Goal: Task Accomplishment & Management: Complete application form

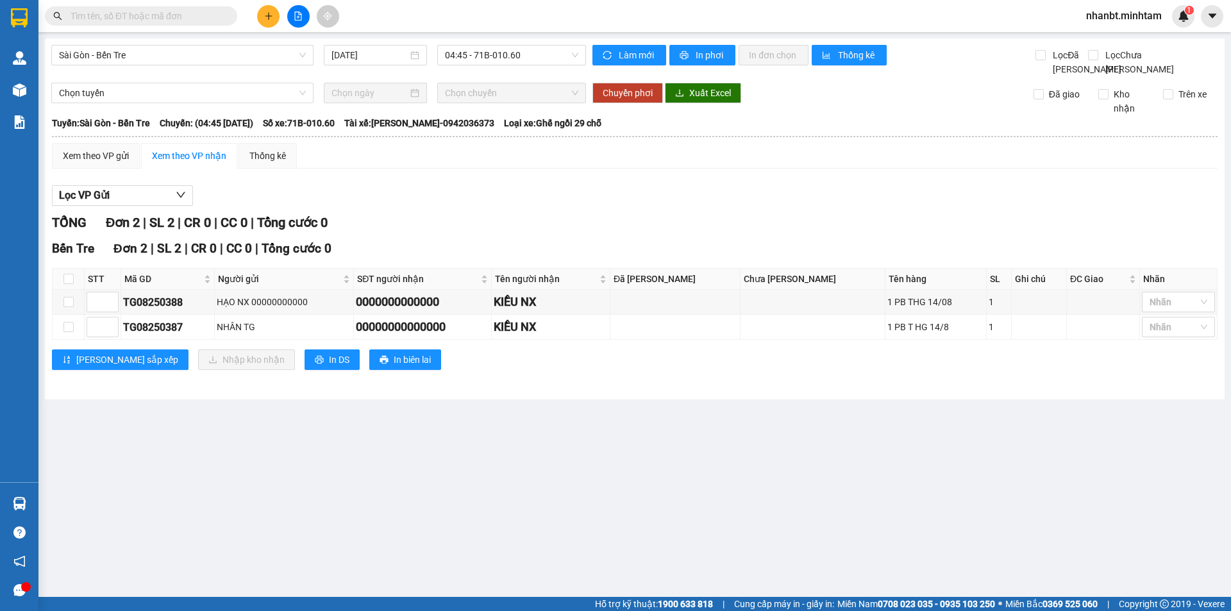
click at [100, 13] on input "text" at bounding box center [146, 16] width 151 height 14
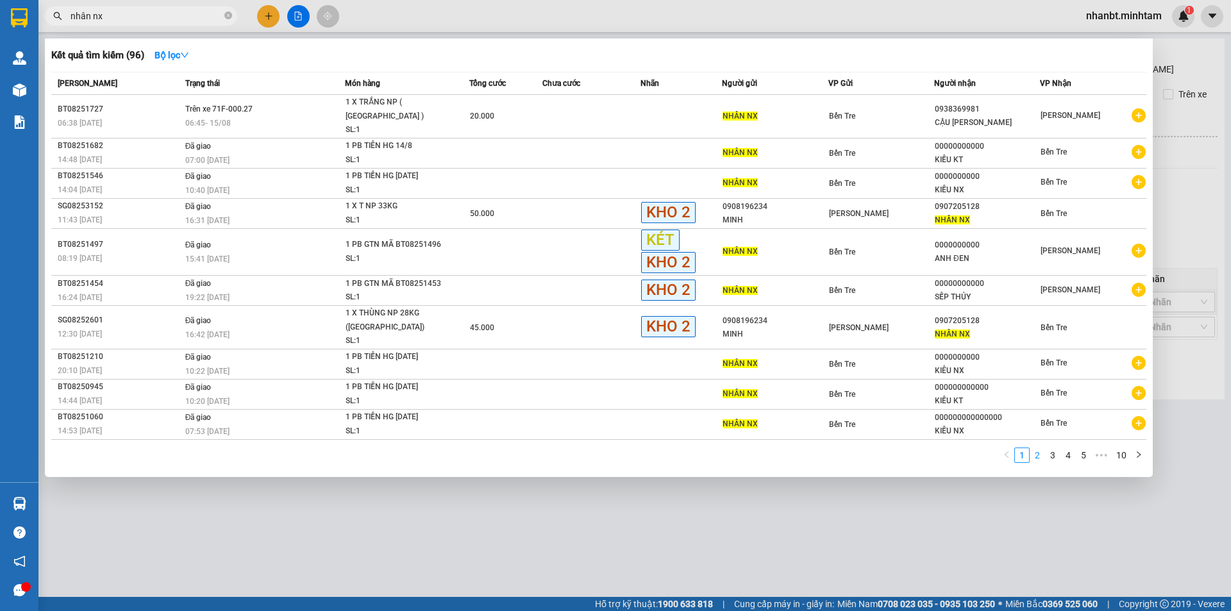
type input "nhân nx"
click at [1036, 448] on link "2" at bounding box center [1038, 455] width 14 height 14
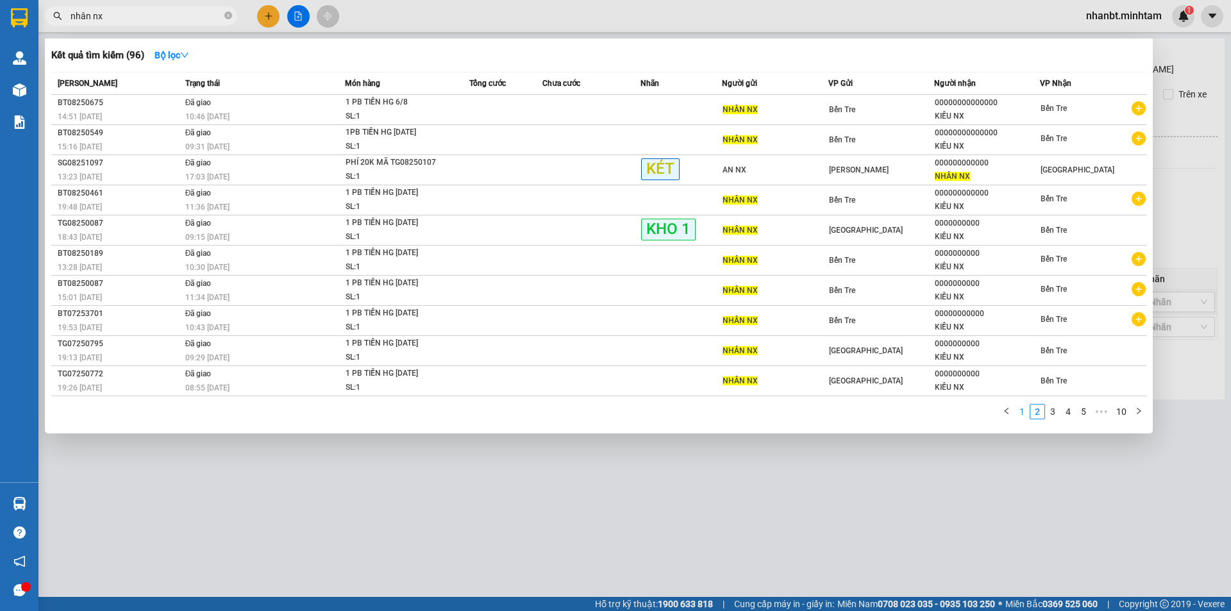
click at [1019, 414] on link "1" at bounding box center [1022, 412] width 14 height 14
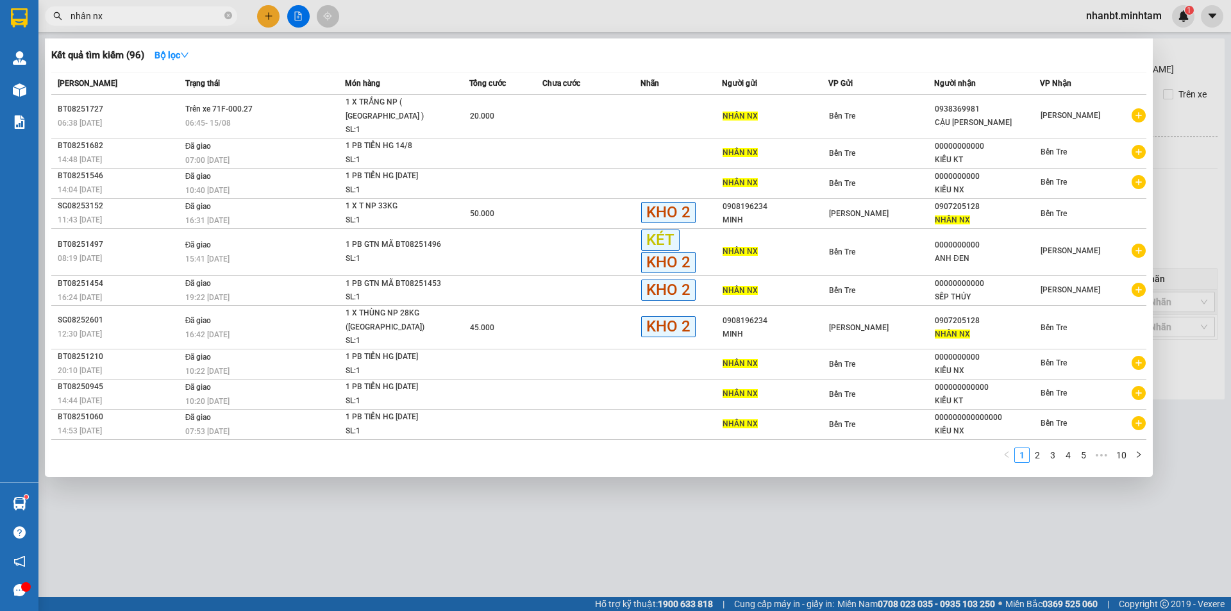
click at [269, 19] on div at bounding box center [615, 305] width 1231 height 611
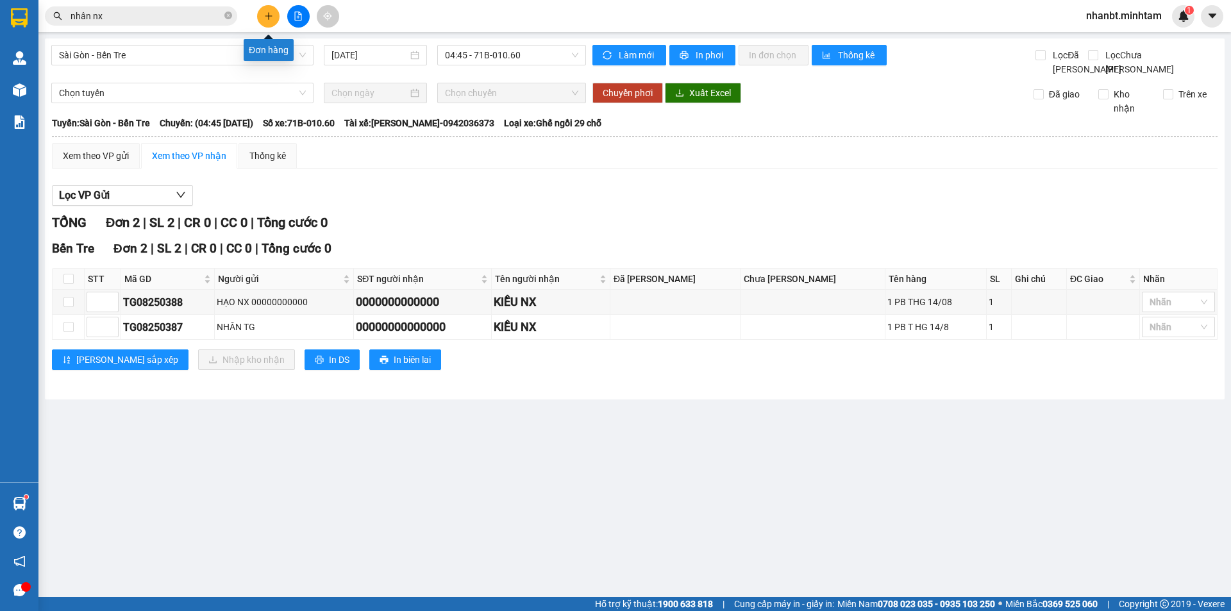
click at [269, 19] on icon "plus" at bounding box center [268, 16] width 9 height 9
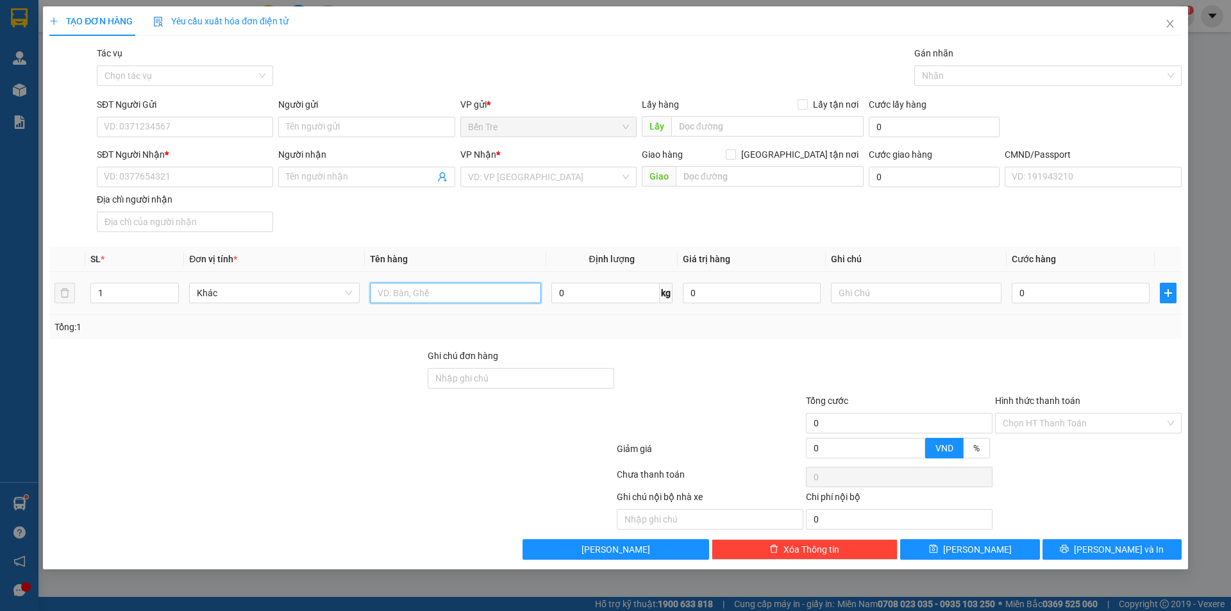
click at [426, 298] on input "text" at bounding box center [455, 293] width 171 height 21
type input "1 T NP 22KG ( TC )"
click at [183, 122] on input "SĐT Người Gửi" at bounding box center [185, 127] width 176 height 21
click at [164, 136] on input "SĐT Người Gửi" at bounding box center [185, 127] width 176 height 21
paste input "0362692606"
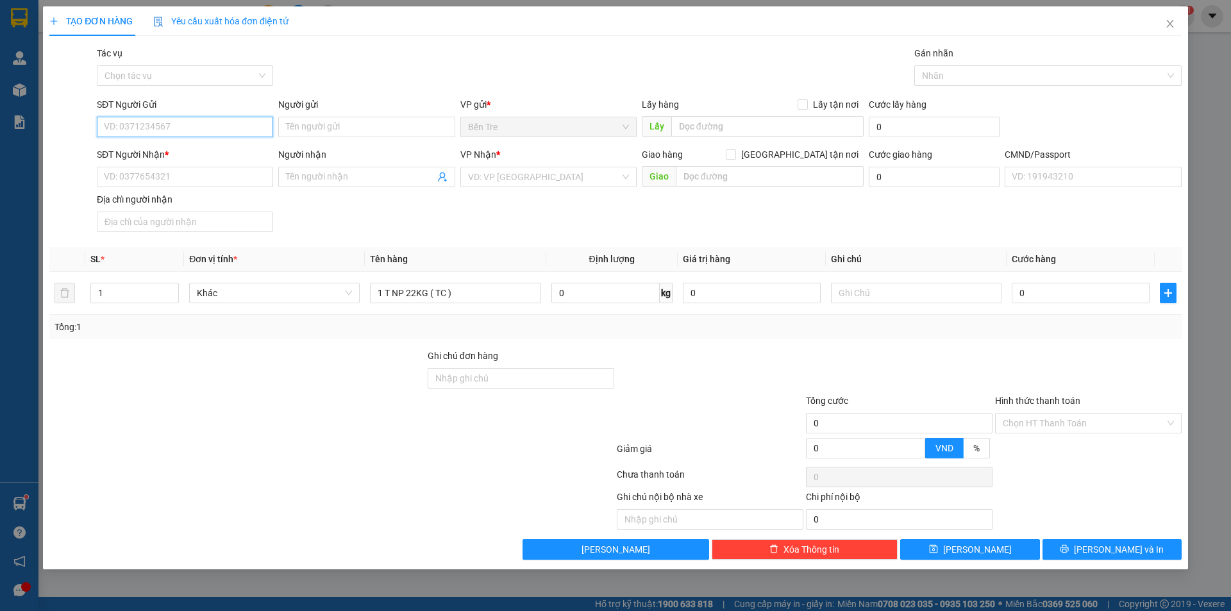
type input "0362692606"
click at [172, 131] on input "0362692606" at bounding box center [185, 127] width 176 height 21
click at [185, 156] on div "0362692606 - CHÚ [PERSON_NAME]" at bounding box center [185, 153] width 161 height 14
type input "CHÚ TẤN KHTT"
type input "0909959787"
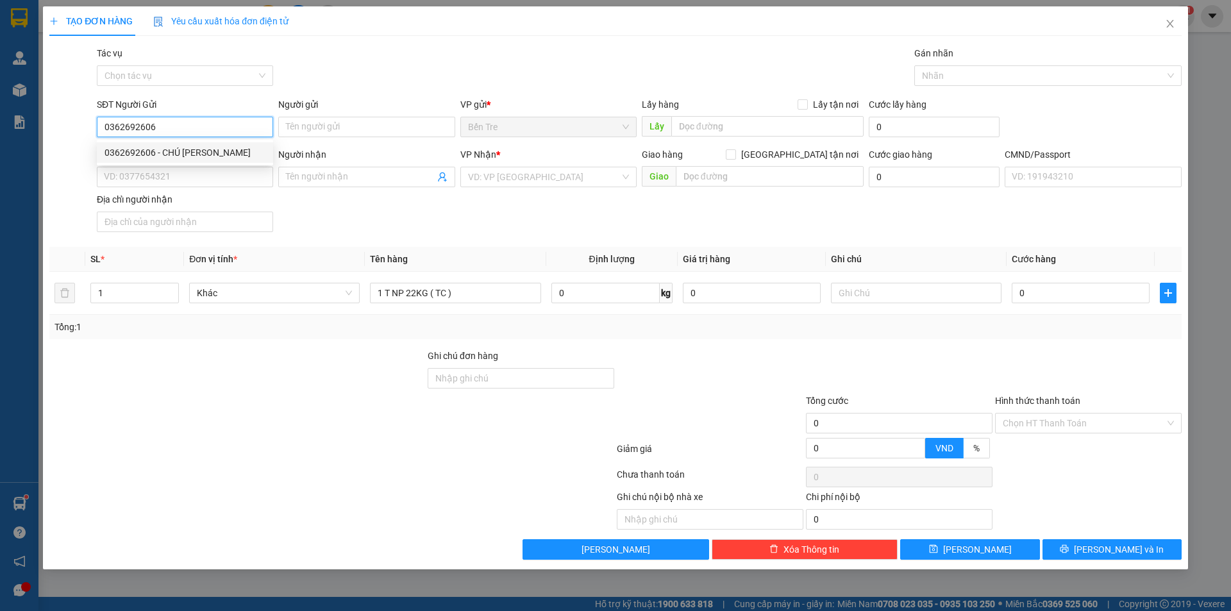
type input "UYÊN"
type input "0362692606"
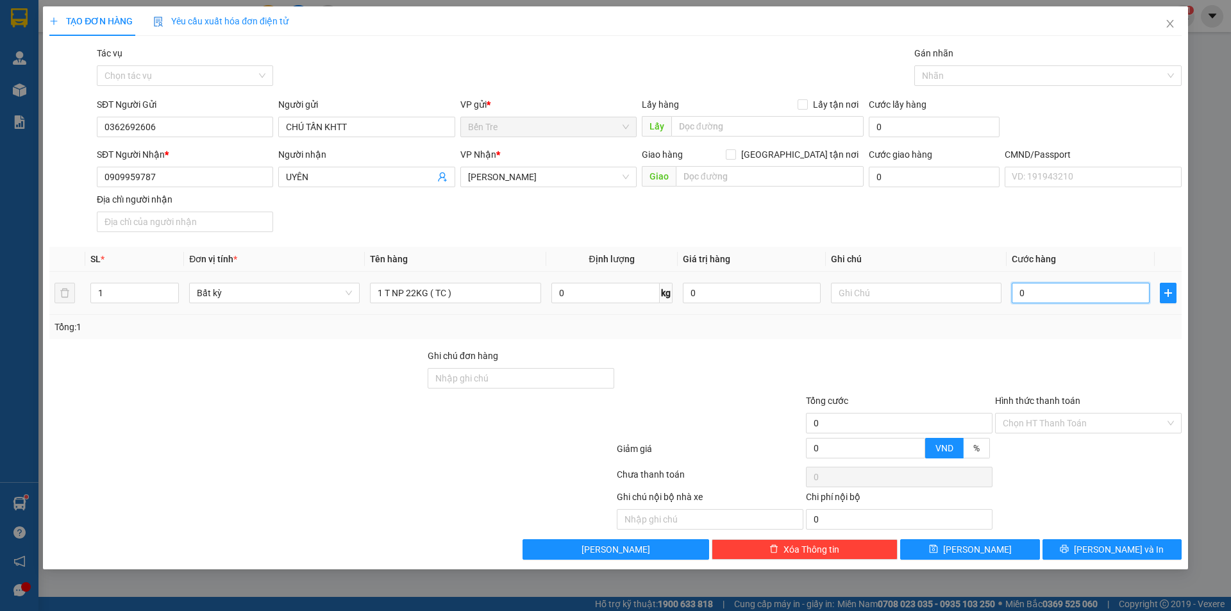
click at [1051, 289] on input "0" at bounding box center [1081, 293] width 138 height 21
type input "3"
type input "30"
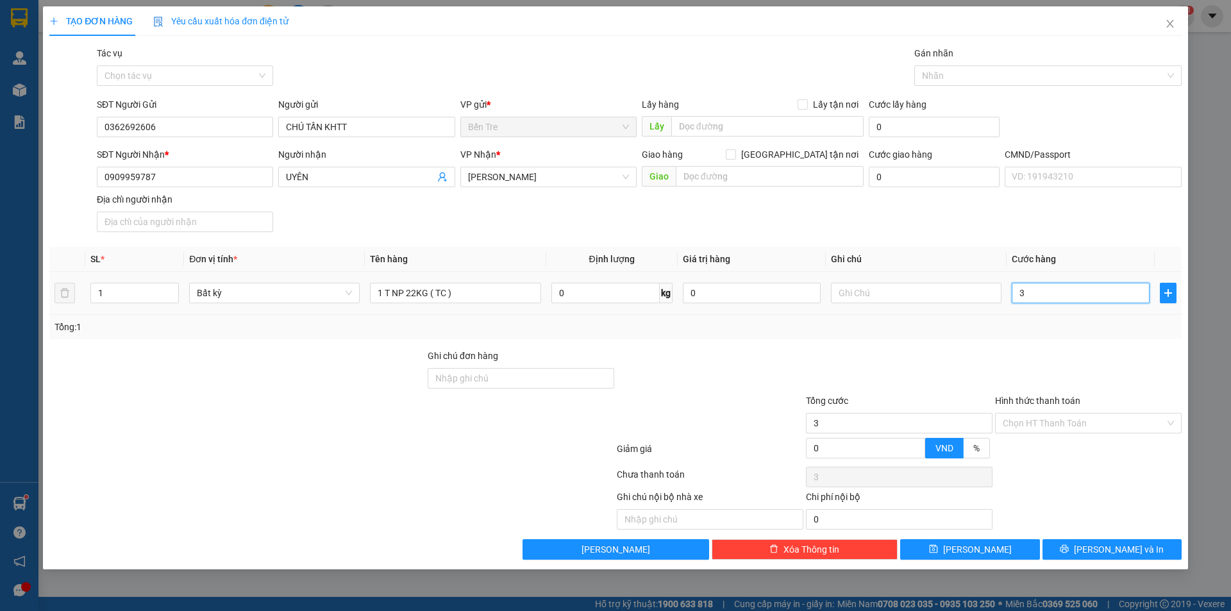
type input "30"
type input "30.000"
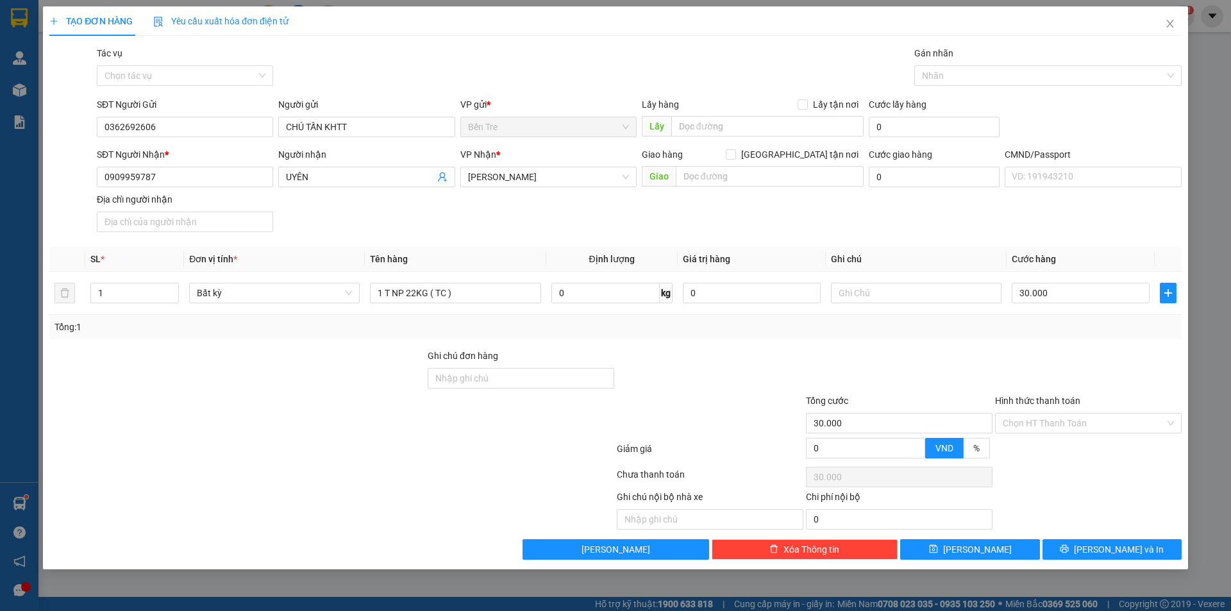
click at [755, 352] on div at bounding box center [710, 371] width 189 height 45
click at [859, 300] on input "text" at bounding box center [916, 293] width 171 height 21
type input "12H NHÂN"
click at [716, 298] on input "0" at bounding box center [752, 293] width 138 height 21
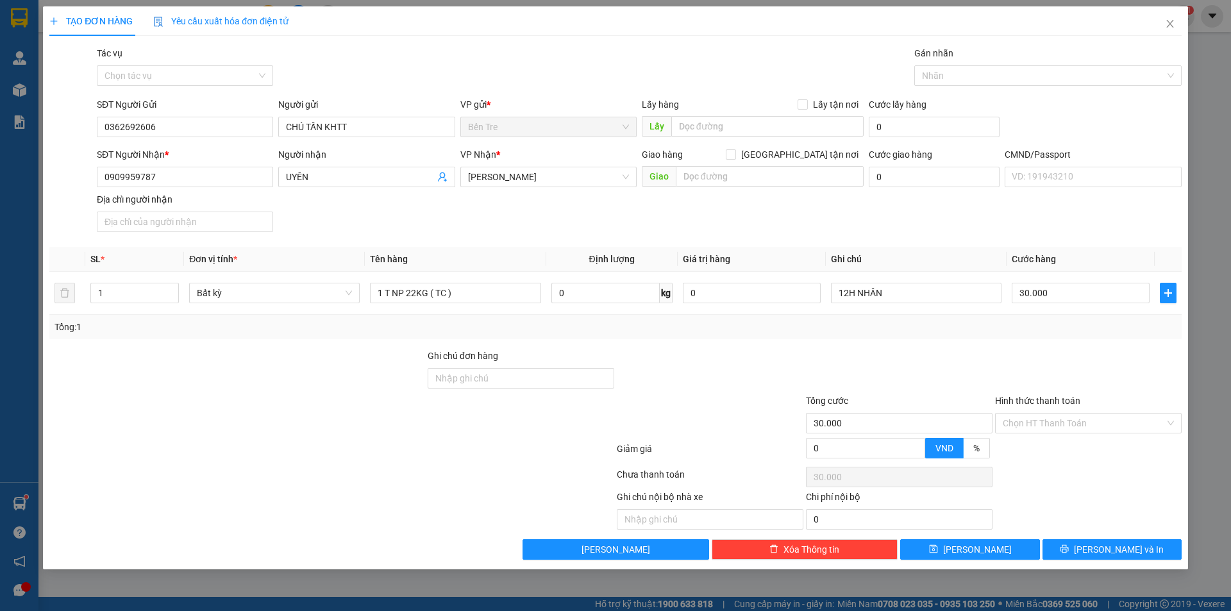
click at [702, 366] on div at bounding box center [710, 371] width 189 height 45
type input "0"
click at [1050, 289] on input "0" at bounding box center [1081, 293] width 138 height 21
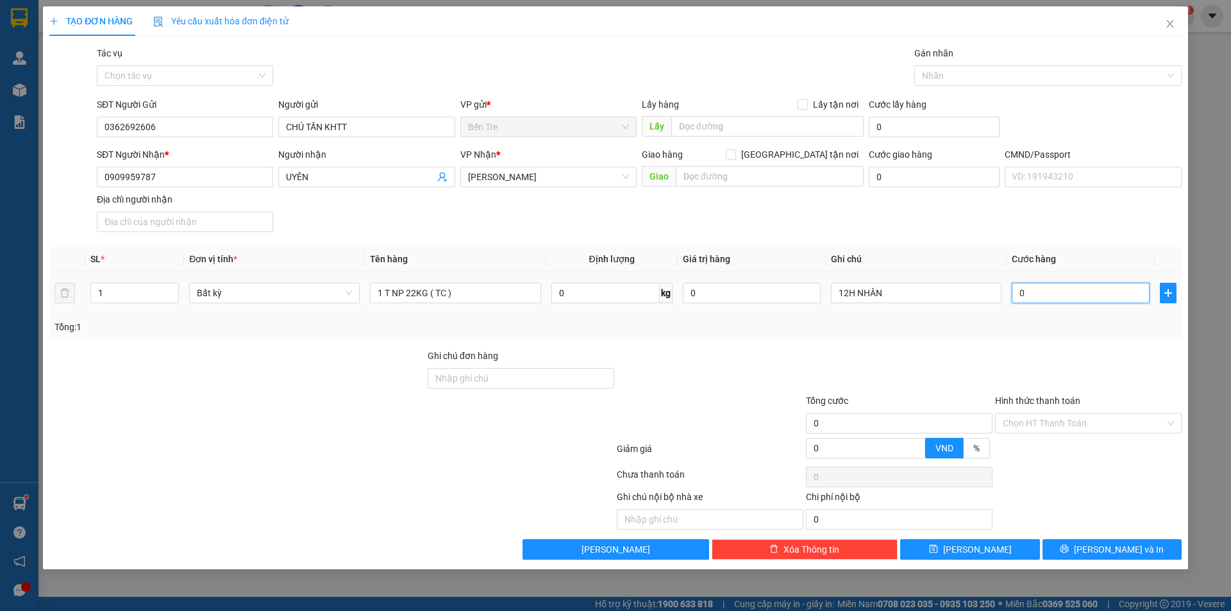
type input "3"
type input "30"
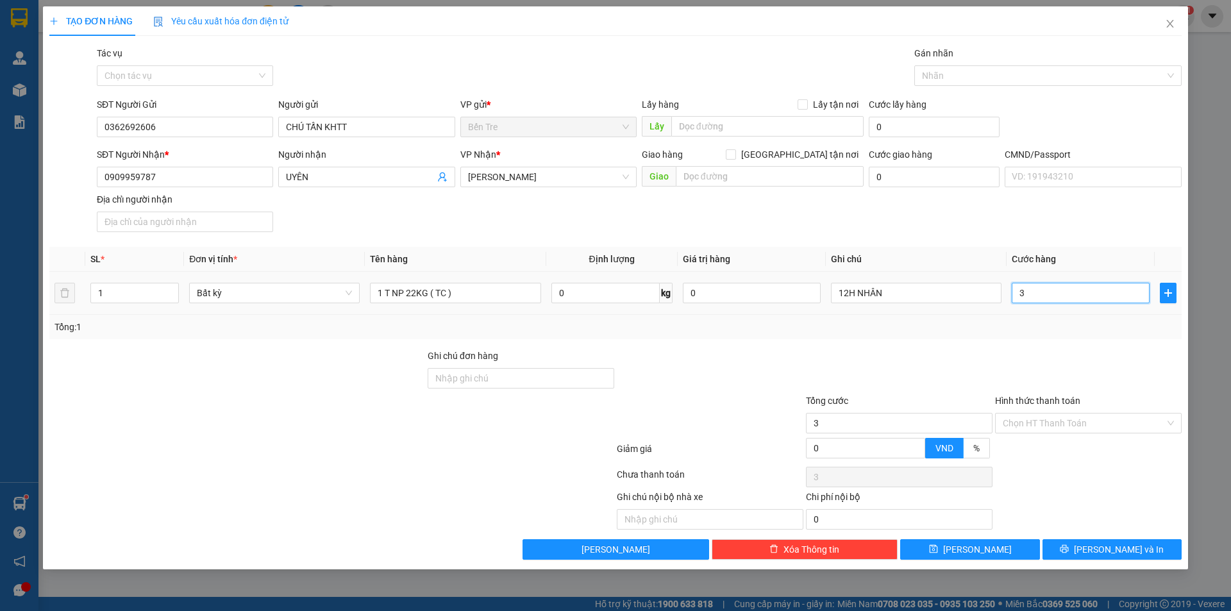
type input "30"
type input "30.000"
click at [895, 351] on div at bounding box center [899, 371] width 189 height 45
drag, startPoint x: 1074, startPoint y: 426, endPoint x: 1063, endPoint y: 444, distance: 20.5
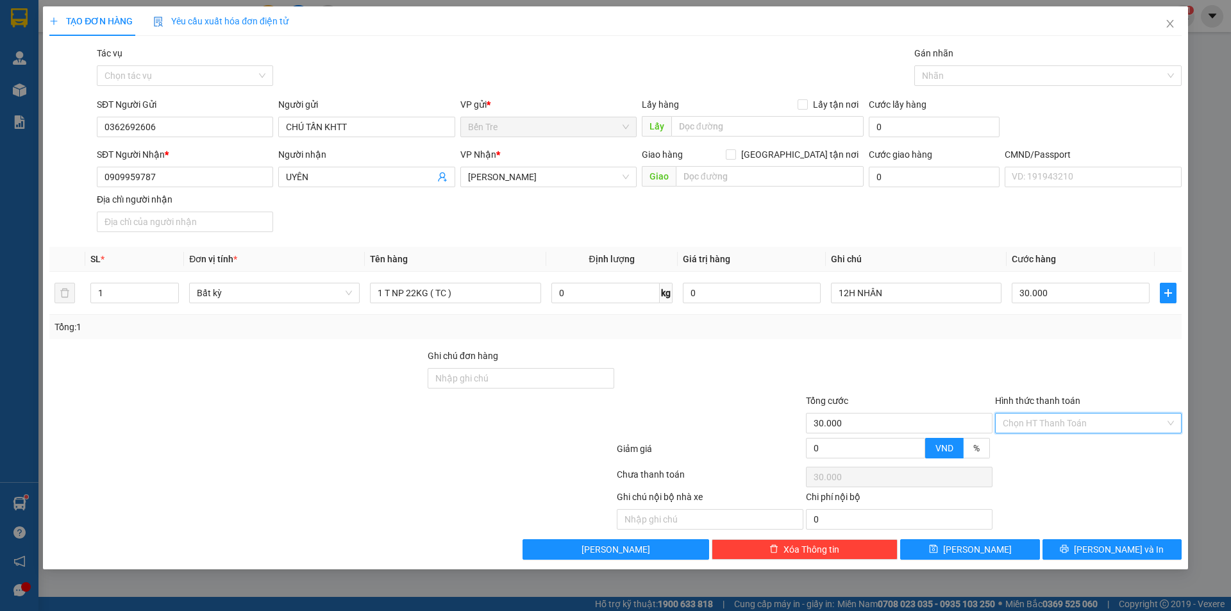
click at [1071, 428] on input "Hình thức thanh toán" at bounding box center [1084, 423] width 162 height 19
drag, startPoint x: 1059, startPoint y: 446, endPoint x: 987, endPoint y: 380, distance: 98.1
click at [1059, 446] on div "Tại văn phòng" at bounding box center [1088, 449] width 171 height 14
type input "0"
click at [981, 375] on div at bounding box center [899, 371] width 189 height 45
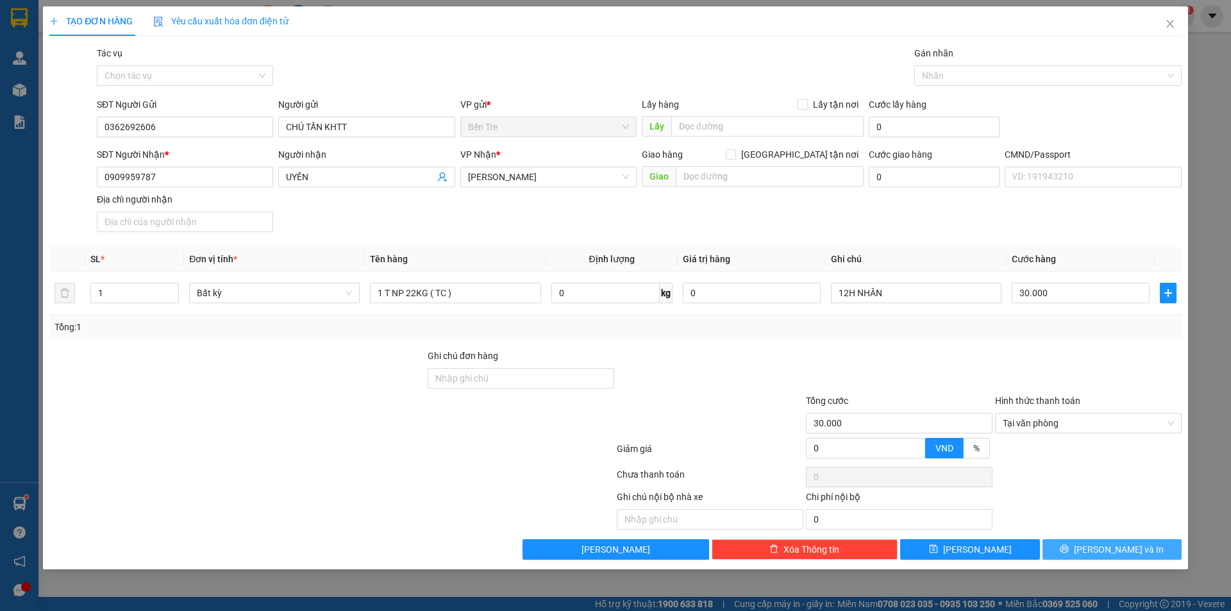
click at [1107, 551] on span "[PERSON_NAME] và In" at bounding box center [1119, 550] width 90 height 14
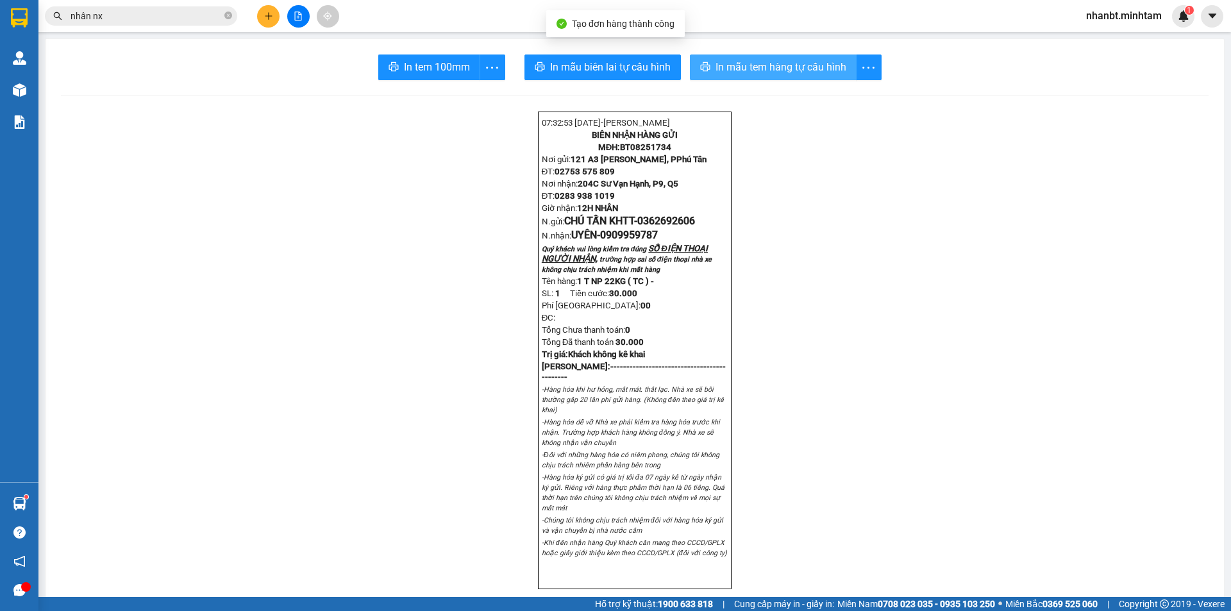
click at [716, 65] on span "In mẫu tem hàng tự cấu hình" at bounding box center [781, 67] width 131 height 16
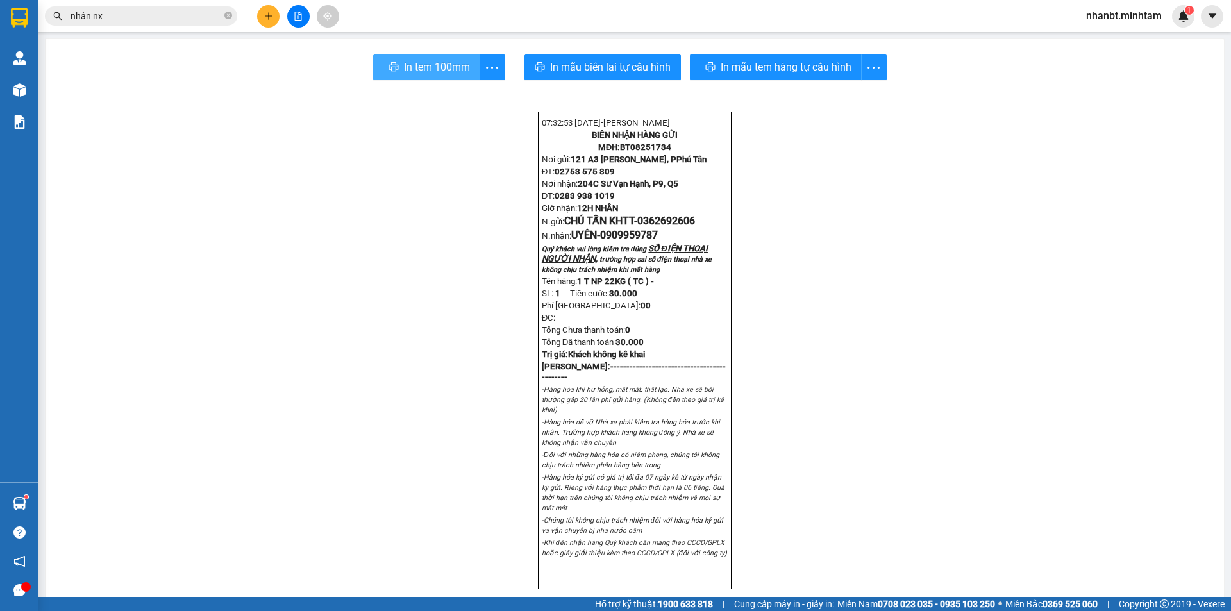
click at [411, 68] on span "In tem 100mm" at bounding box center [437, 67] width 66 height 16
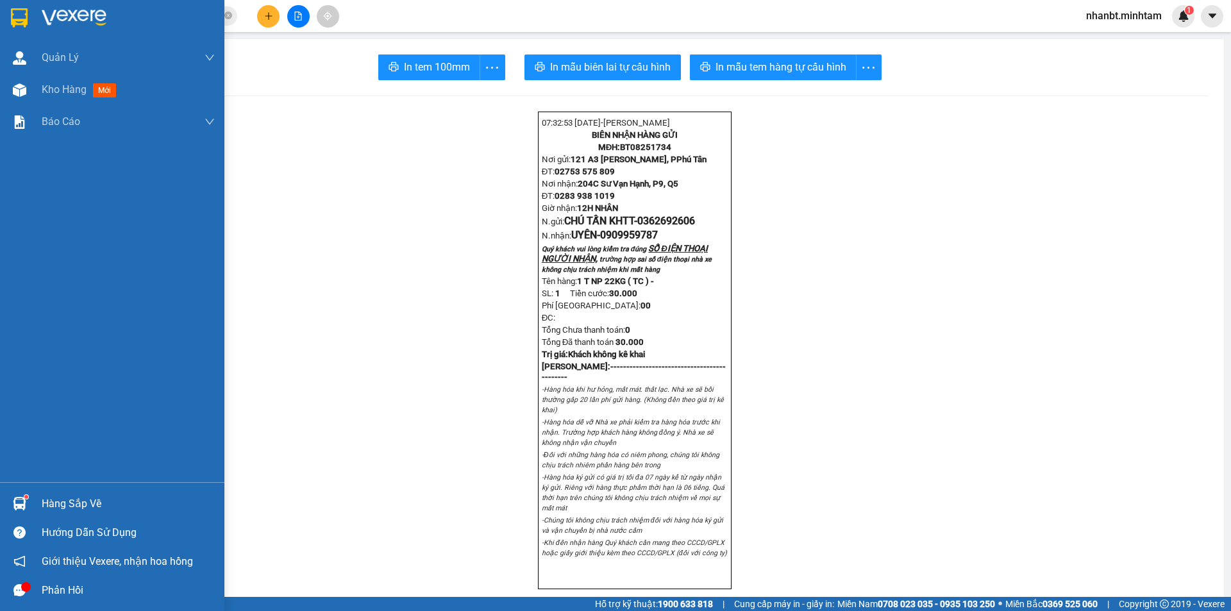
click at [21, 501] on img at bounding box center [19, 503] width 13 height 13
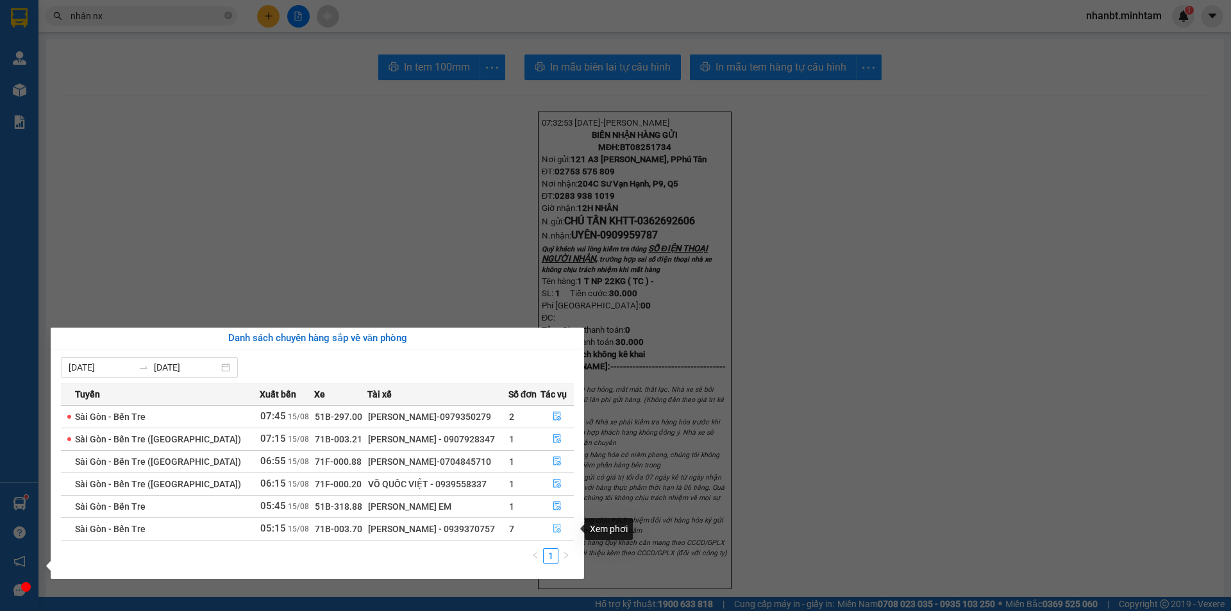
click at [553, 530] on icon "file-done" at bounding box center [557, 528] width 9 height 9
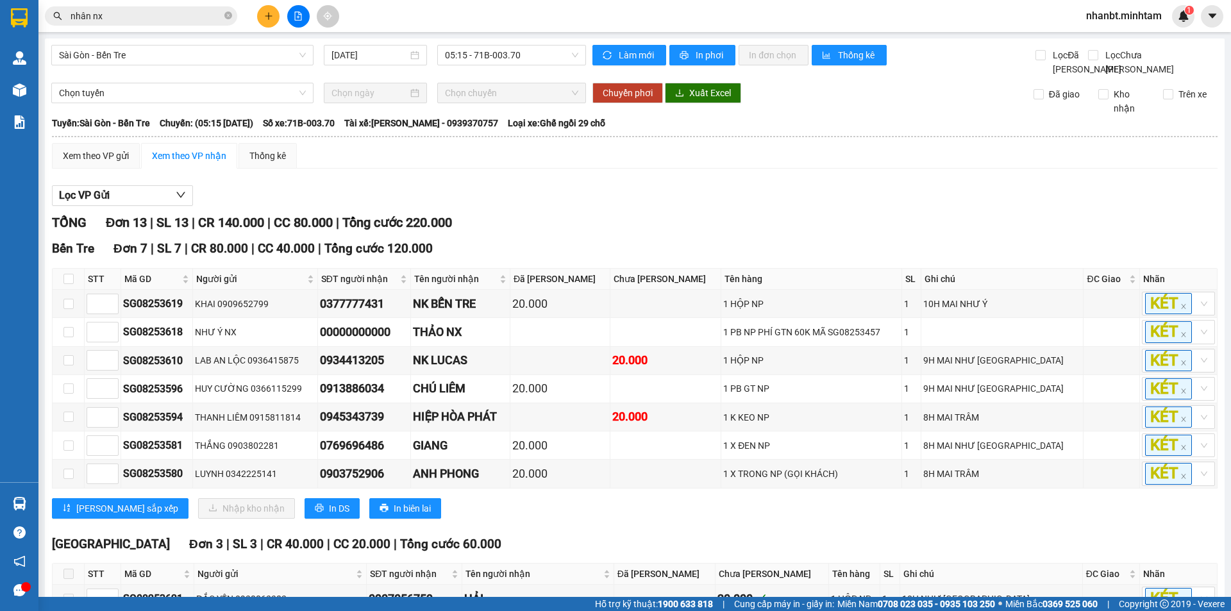
click at [262, 23] on button at bounding box center [268, 16] width 22 height 22
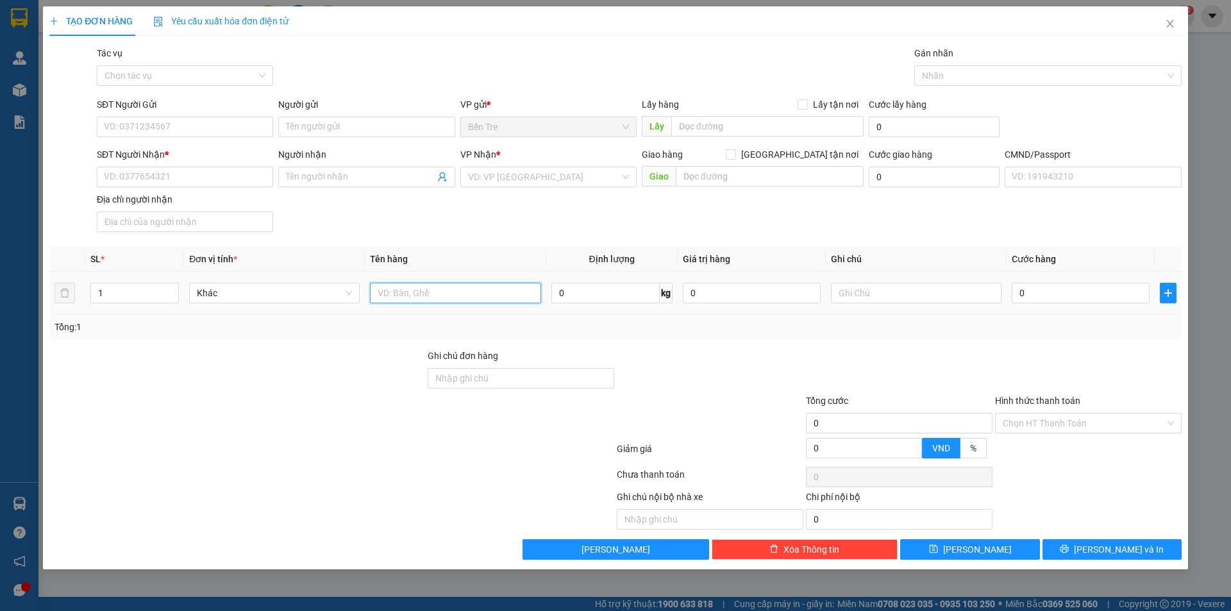
click at [439, 291] on input "text" at bounding box center [455, 293] width 171 height 21
type input "1T 17 KG ( ĐA )"
click at [868, 298] on input "text" at bounding box center [916, 293] width 171 height 21
type input "12H NHÂN"
drag, startPoint x: 887, startPoint y: 292, endPoint x: 1100, endPoint y: 328, distance: 215.8
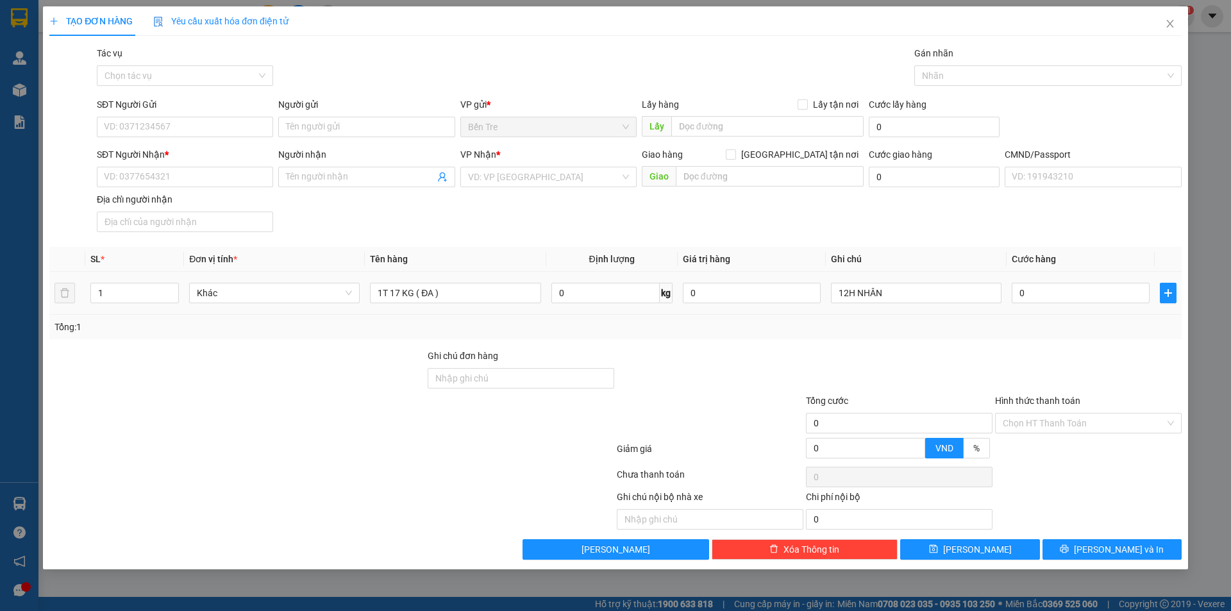
click at [1127, 352] on div at bounding box center [1088, 371] width 189 height 45
click at [1082, 301] on input "0" at bounding box center [1081, 293] width 138 height 21
type input "3"
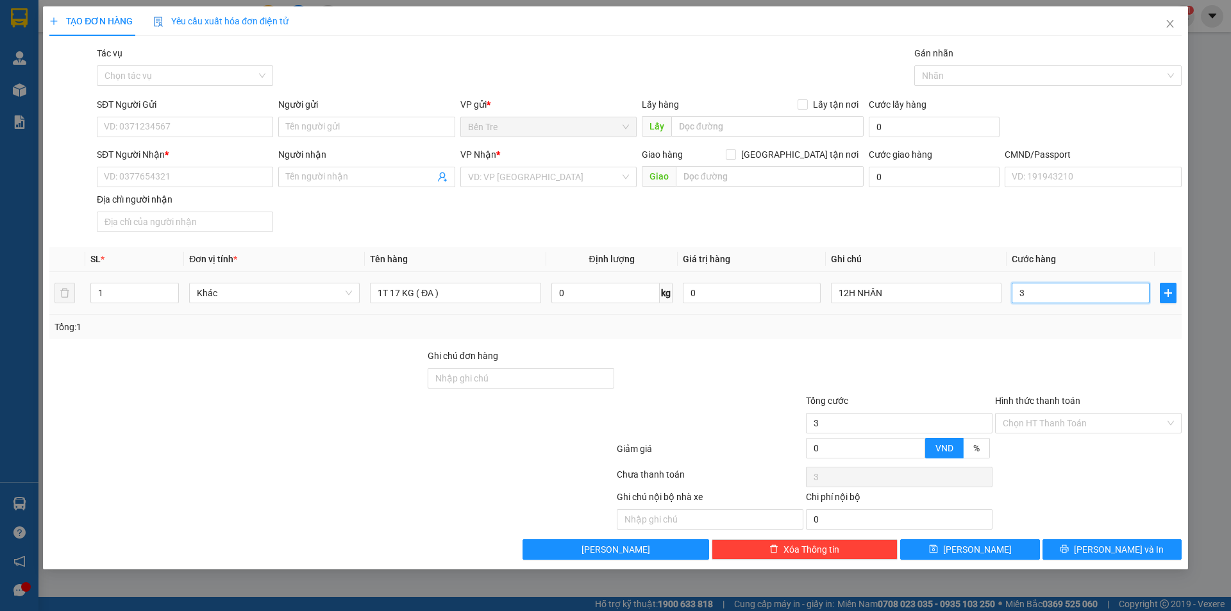
type input "35"
type input "35.000"
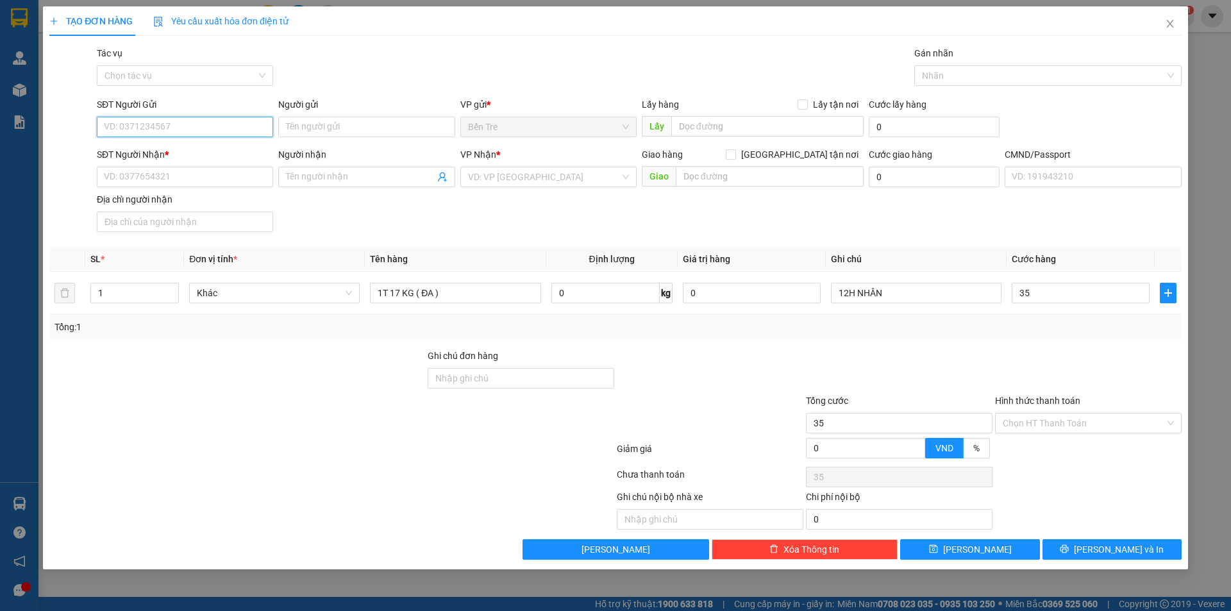
type input "35.000"
click at [164, 128] on input "SĐT Người Gửi" at bounding box center [185, 127] width 176 height 21
type input "0833255878"
click at [171, 149] on div "0833255878 - QUANG" at bounding box center [185, 153] width 161 height 14
type input "QUANG"
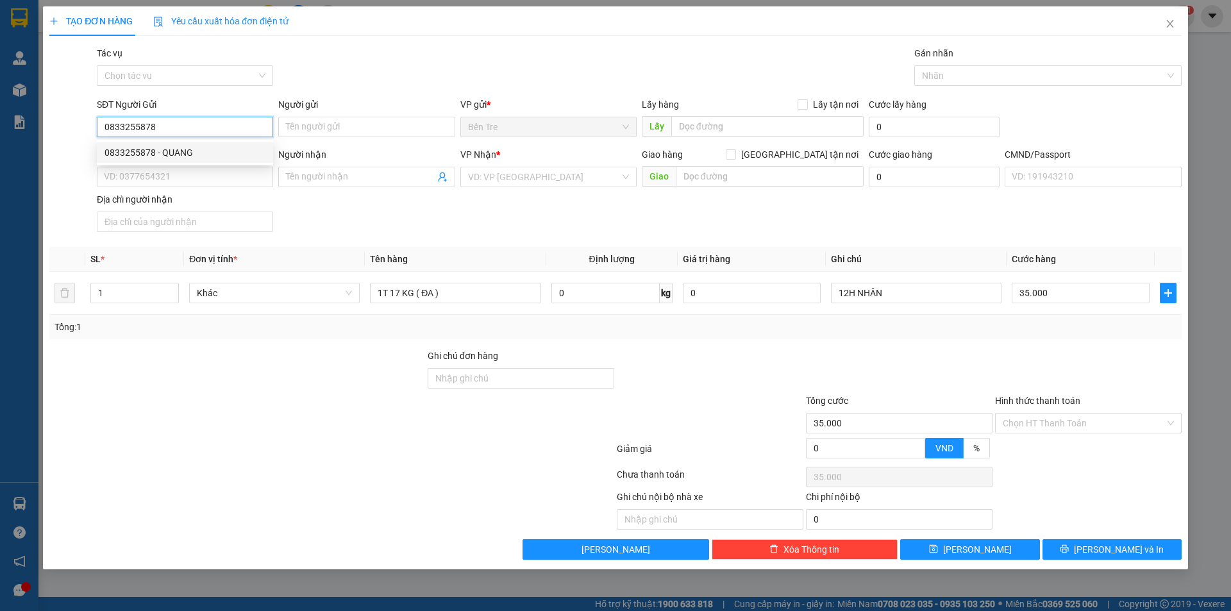
type input "0916823109"
type input "ĐÁNG"
type input "0833255878"
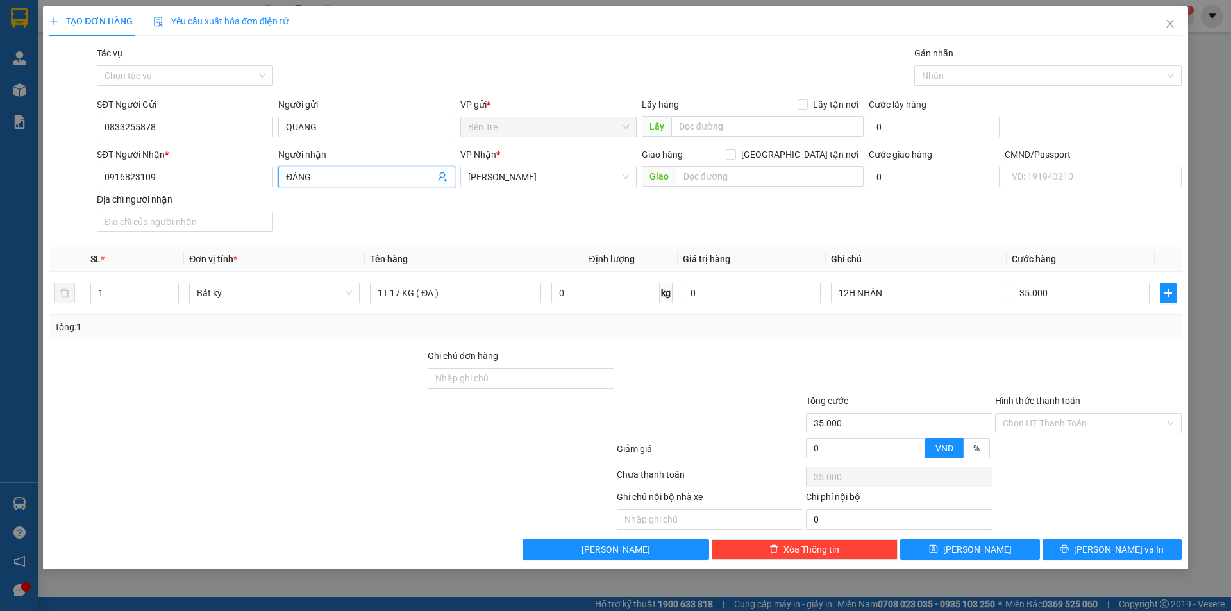
click at [450, 180] on span "ĐÁNG" at bounding box center [366, 177] width 176 height 21
click at [442, 175] on icon "user-add" at bounding box center [442, 177] width 10 height 10
click at [446, 147] on span "-" at bounding box center [447, 145] width 3 height 10
type input "0973874738"
type input "NGÂN"
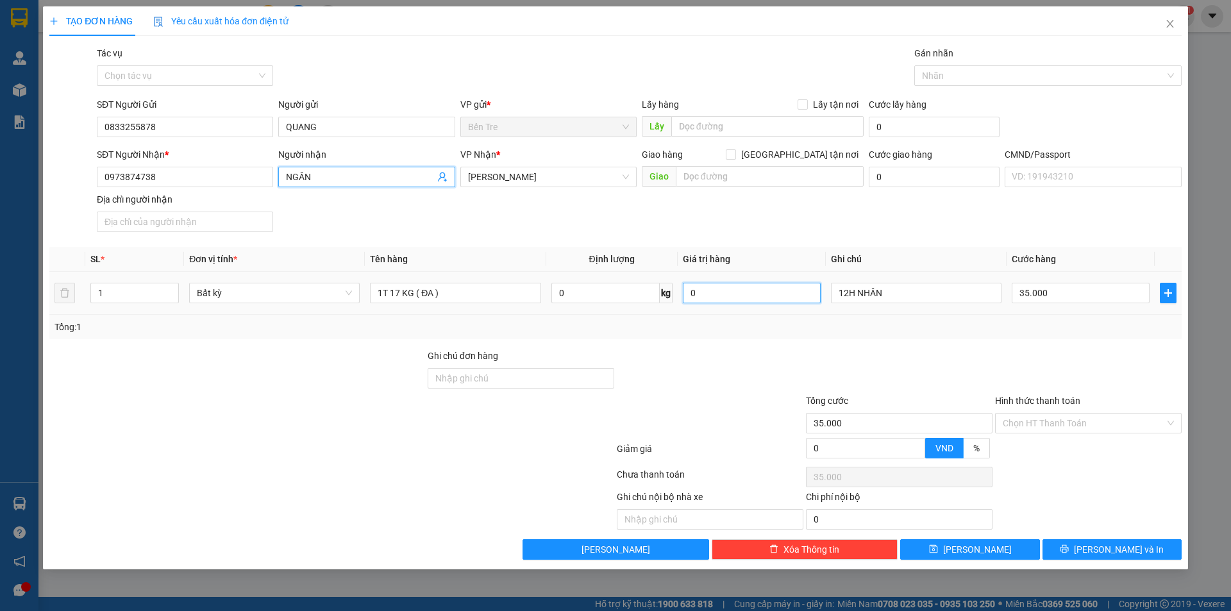
click at [747, 290] on input "0" at bounding box center [752, 293] width 138 height 21
type input "200.000"
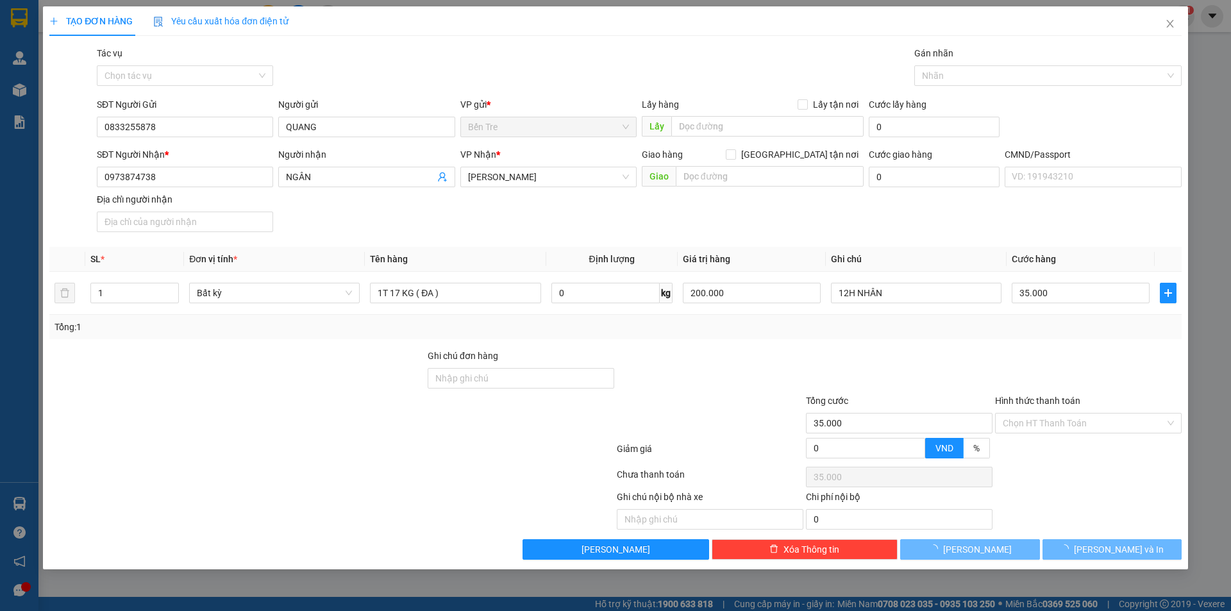
click at [793, 340] on div "Transit Pickup Surcharge Ids Transit Deliver Surcharge Ids Transit Deliver Surc…" at bounding box center [615, 303] width 1133 height 514
type input "0"
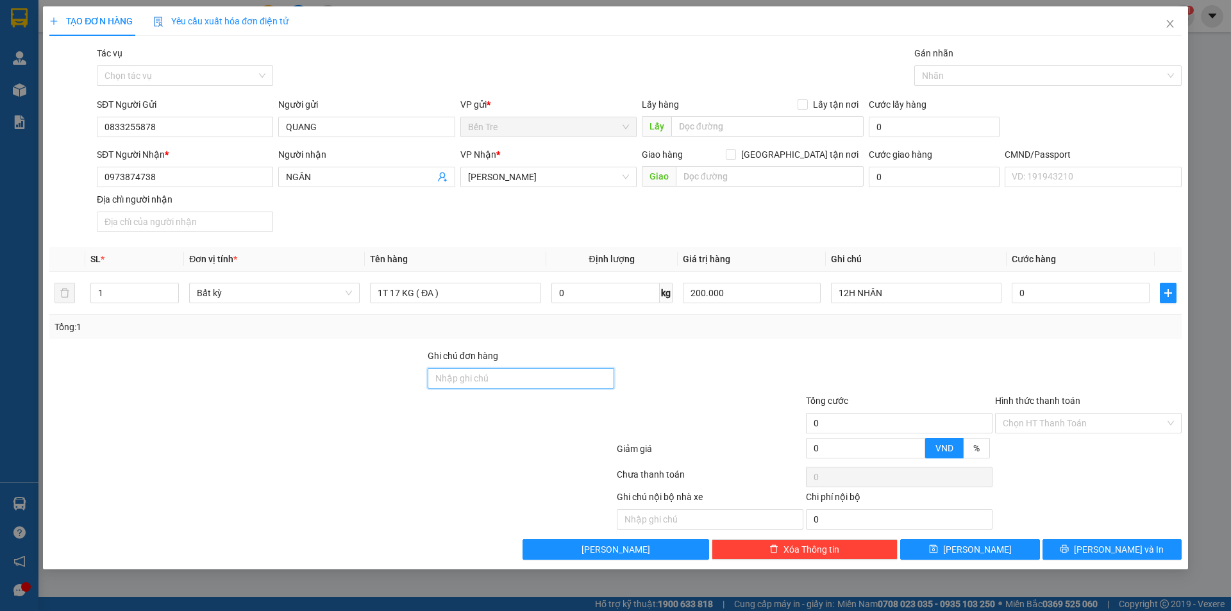
click at [528, 376] on input "Ghi chú đơn hàng" at bounding box center [521, 378] width 187 height 21
type input "HƯ BỂ KO ĐỀN"
click at [1047, 295] on input "0" at bounding box center [1081, 293] width 138 height 21
type input "3"
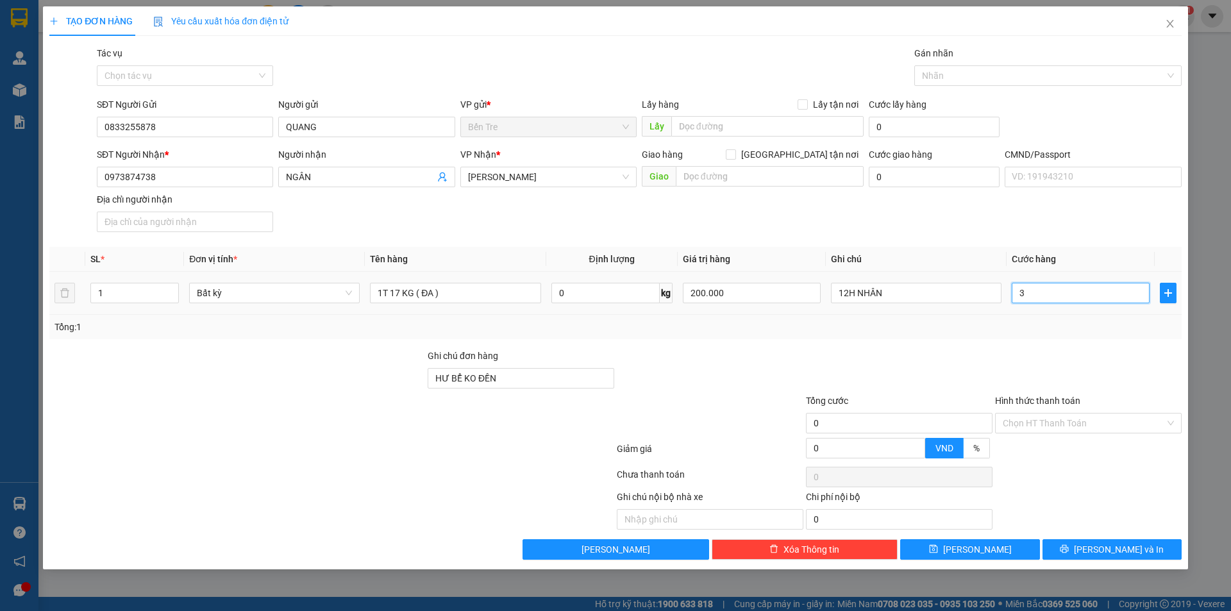
type input "3"
type input "35"
type input "35.000"
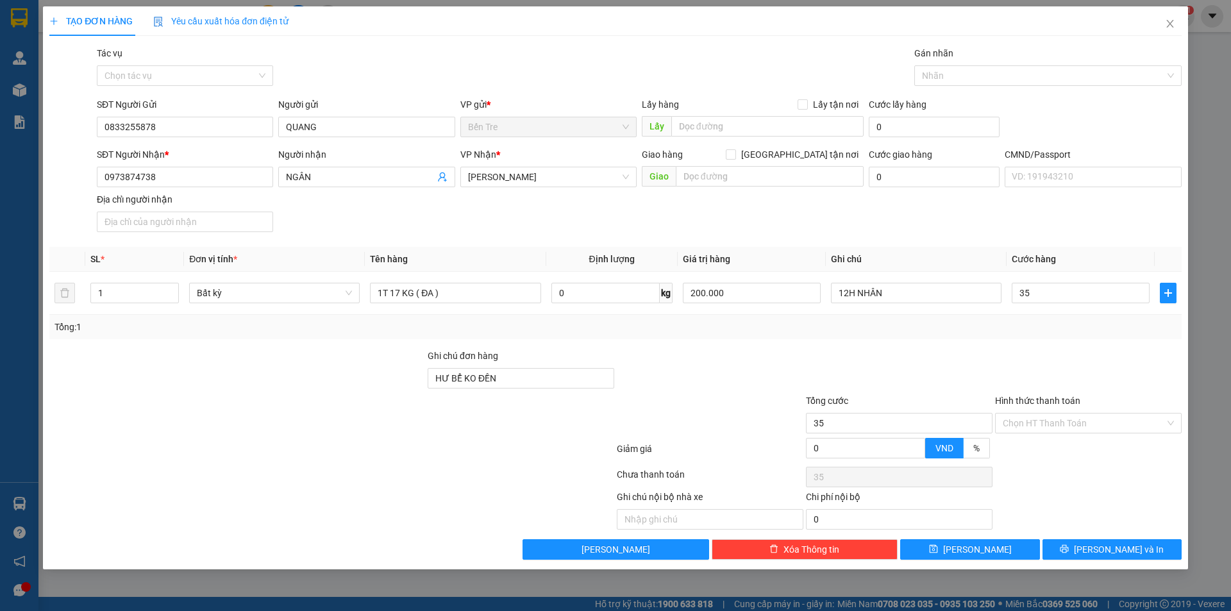
type input "35.000"
click at [894, 350] on div at bounding box center [899, 371] width 189 height 45
click at [1047, 422] on input "Hình thức thanh toán" at bounding box center [1084, 423] width 162 height 19
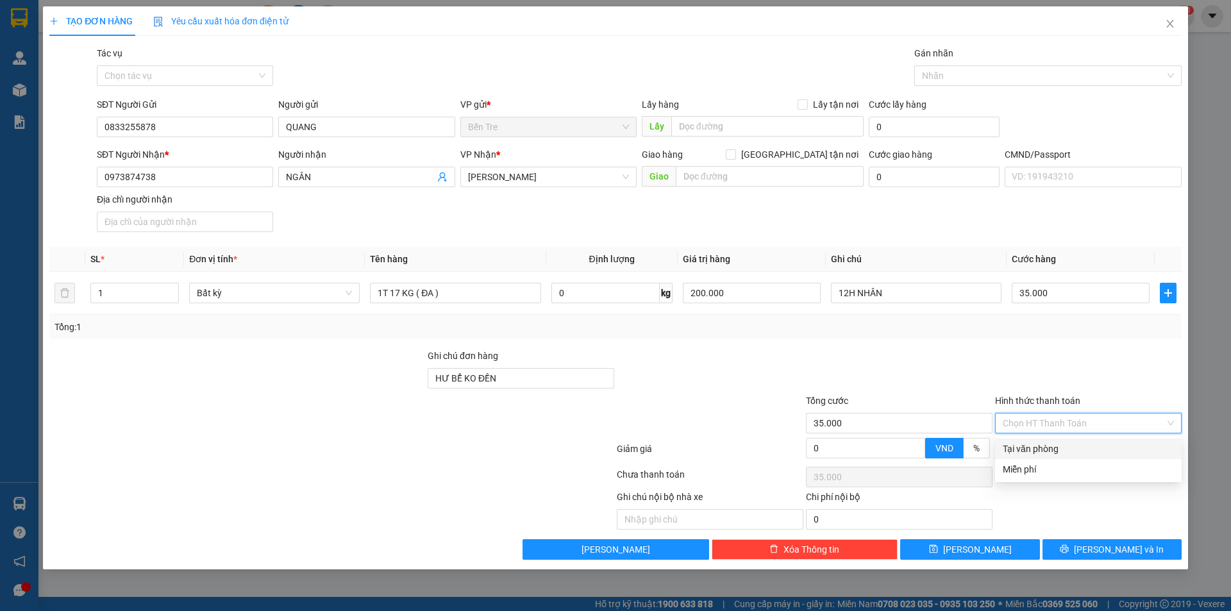
drag, startPoint x: 1047, startPoint y: 453, endPoint x: 930, endPoint y: 359, distance: 150.5
click at [1044, 453] on div "Tại văn phòng" at bounding box center [1088, 449] width 171 height 14
type input "0"
click at [926, 355] on div at bounding box center [899, 371] width 189 height 45
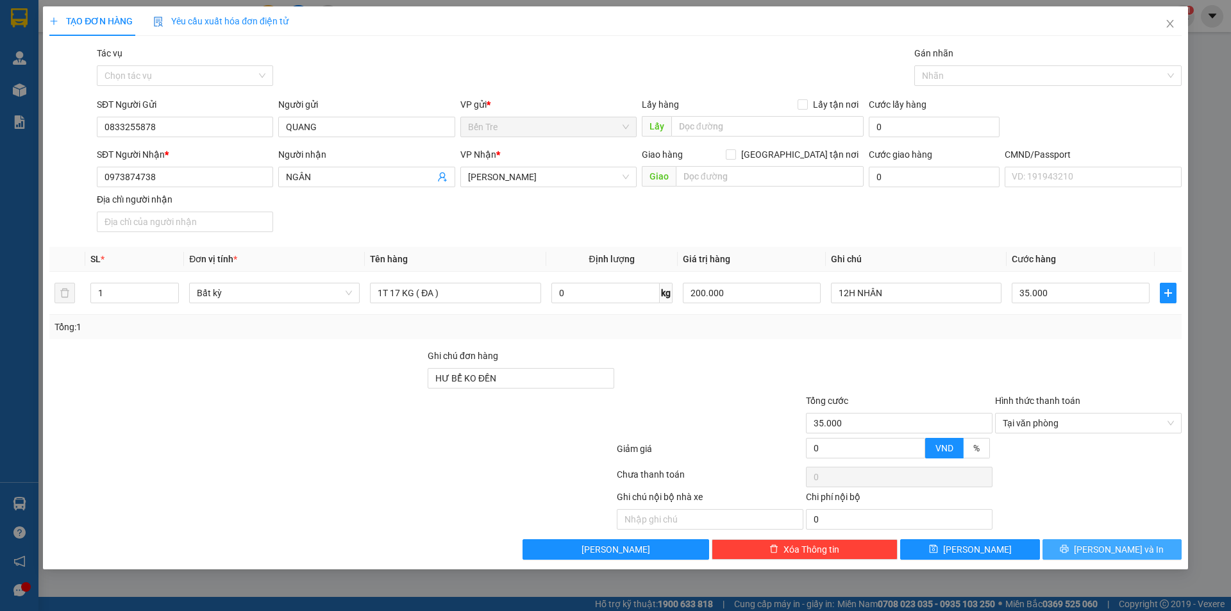
click at [1078, 547] on button "[PERSON_NAME] và In" at bounding box center [1112, 549] width 139 height 21
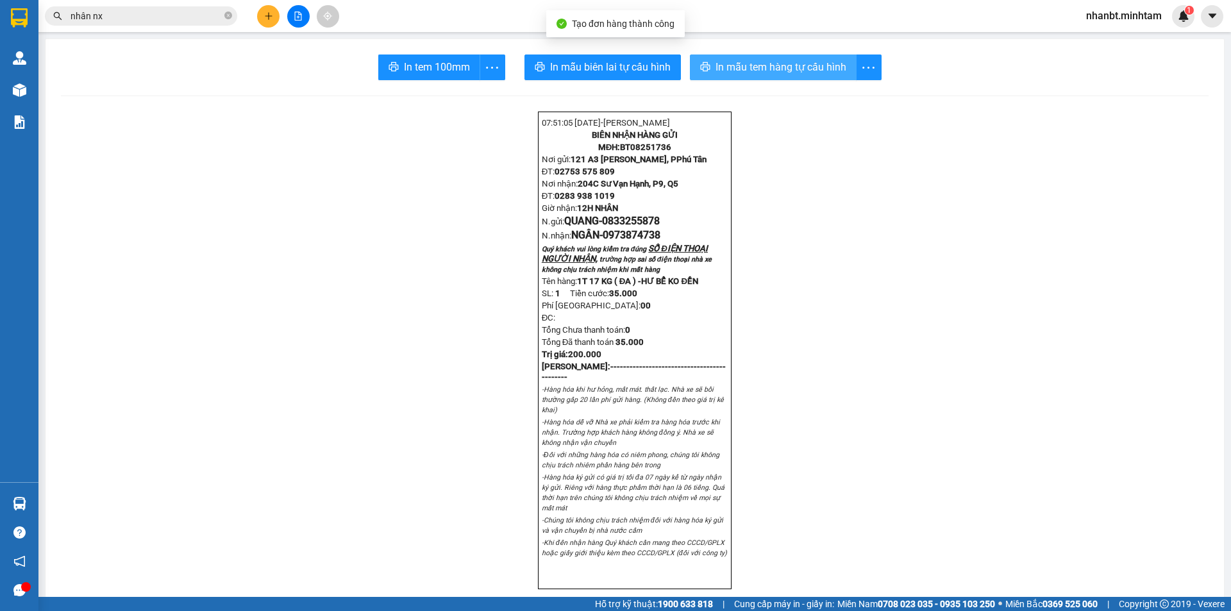
drag, startPoint x: 739, startPoint y: 71, endPoint x: 857, endPoint y: 227, distance: 196.0
click at [740, 71] on span "In mẫu tem hàng tự cấu hình" at bounding box center [781, 67] width 131 height 16
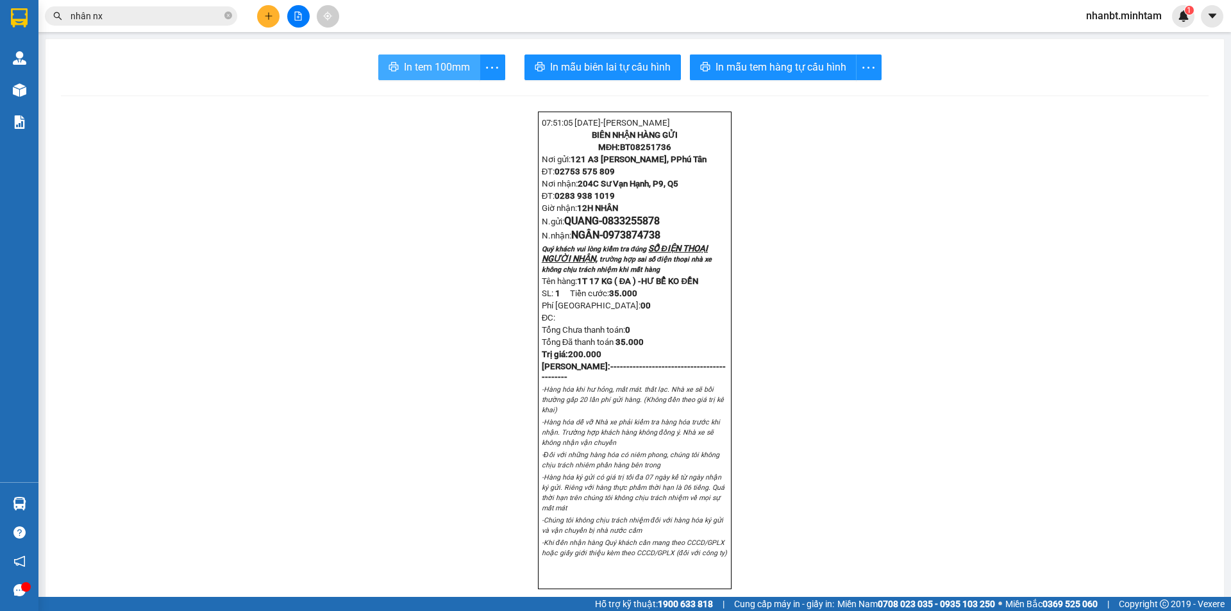
click at [416, 74] on span "In tem 100mm" at bounding box center [437, 67] width 66 height 16
click at [142, 19] on input "nhân nx" at bounding box center [146, 16] width 151 height 14
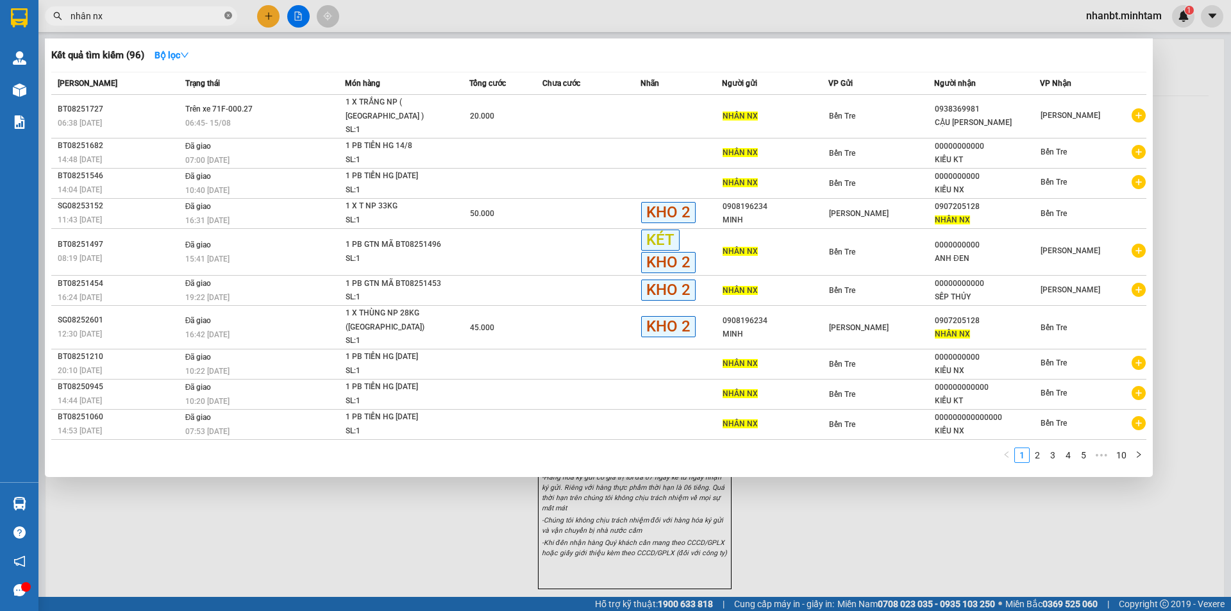
click at [228, 18] on icon "close-circle" at bounding box center [228, 16] width 8 height 8
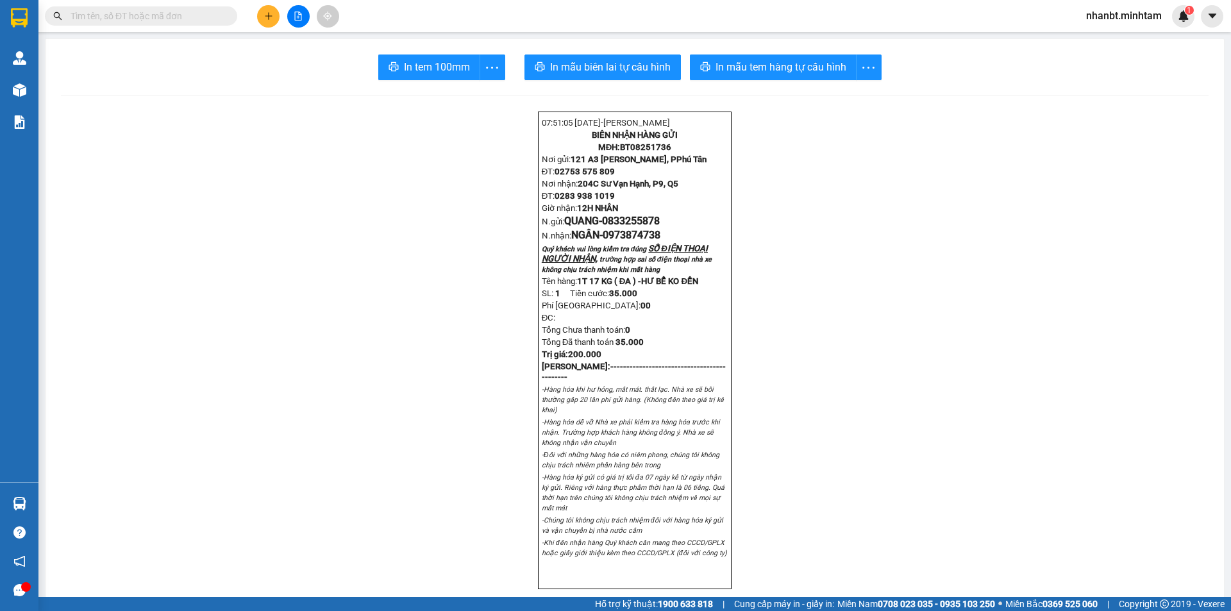
click at [167, 9] on input "text" at bounding box center [146, 16] width 151 height 14
click at [267, 24] on button at bounding box center [268, 16] width 22 height 22
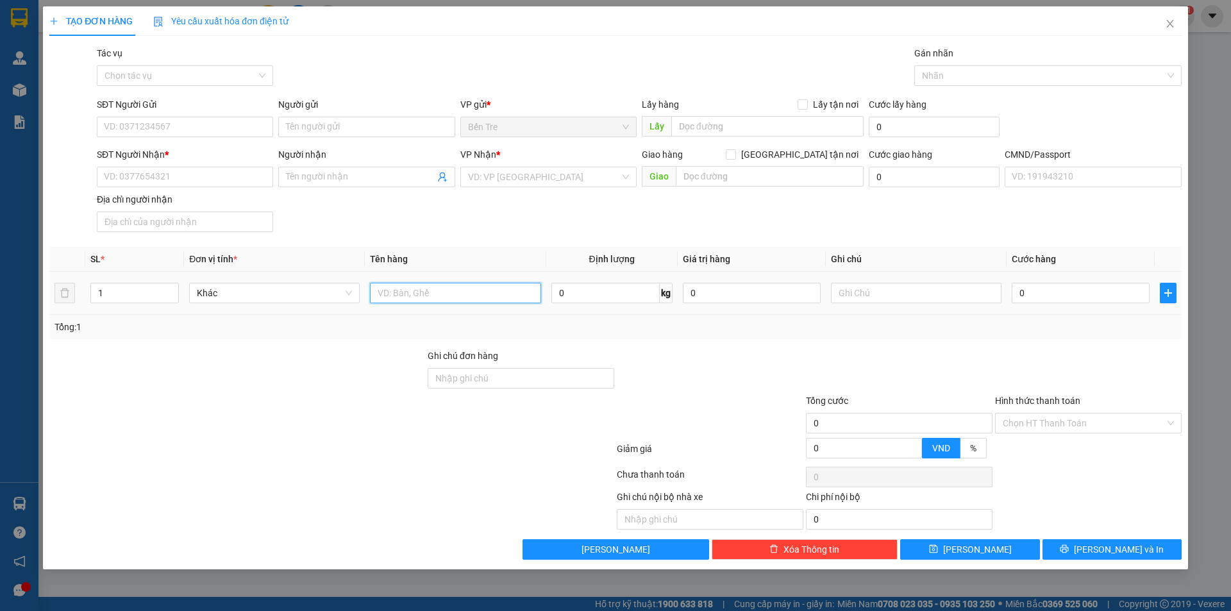
click at [471, 293] on input "text" at bounding box center [455, 293] width 171 height 21
type input "1 X MÚT NP"
click at [119, 136] on input "SĐT Người Gửi" at bounding box center [185, 127] width 176 height 21
click at [166, 121] on input "0909056078" at bounding box center [185, 127] width 176 height 21
type input "0909056078"
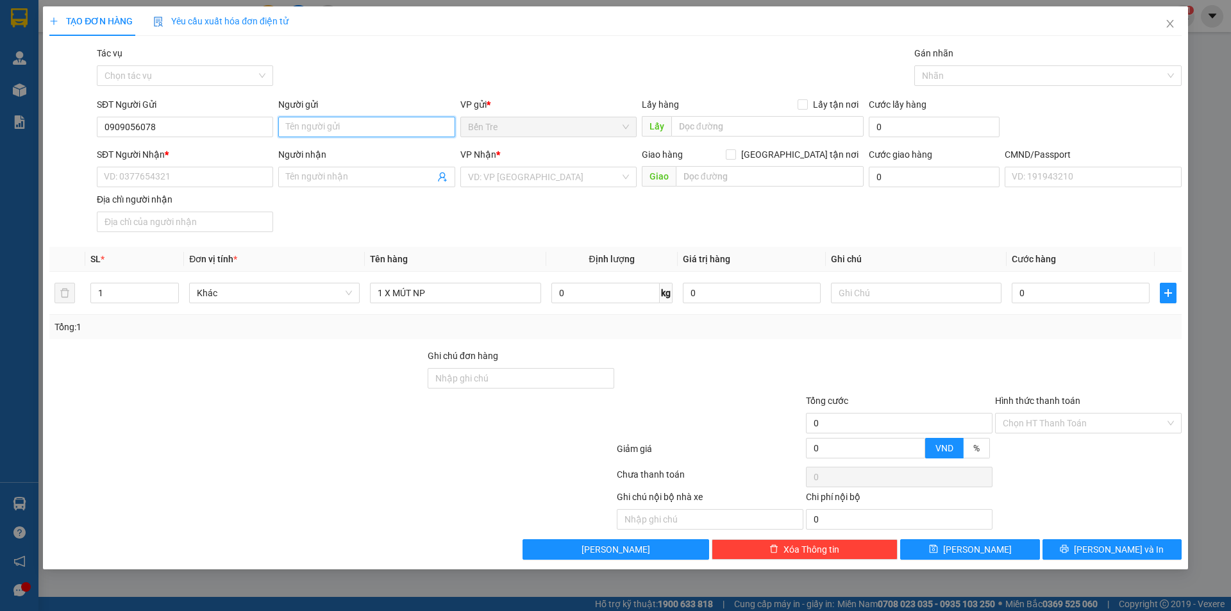
click at [322, 124] on input "Người gửi" at bounding box center [366, 127] width 176 height 21
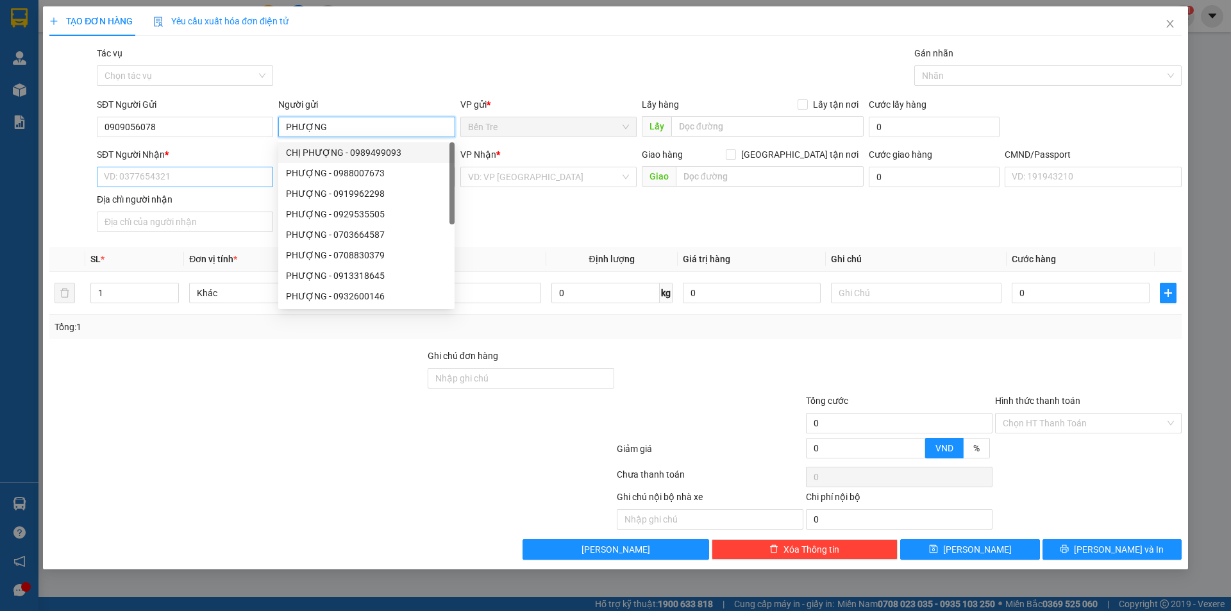
type input "PHƯỢNG"
click at [210, 183] on input "SĐT Người Nhận *" at bounding box center [185, 177] width 176 height 21
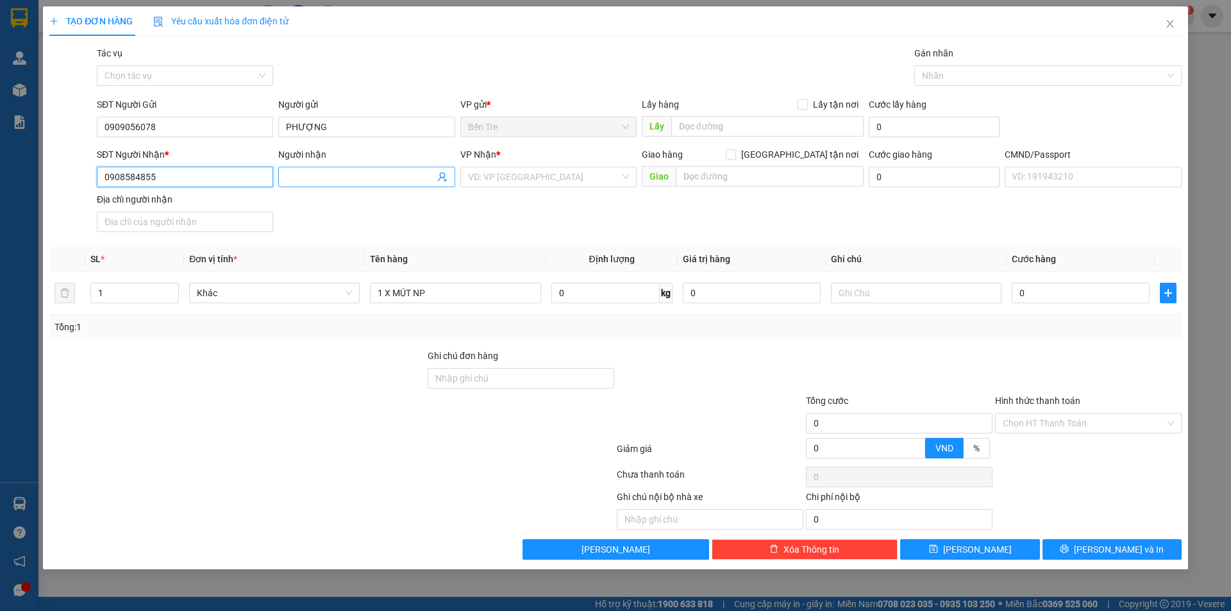
type input "0908584855"
click at [304, 182] on input "Người nhận" at bounding box center [360, 177] width 148 height 14
type input "D"
type input "Đ"
type input "D"
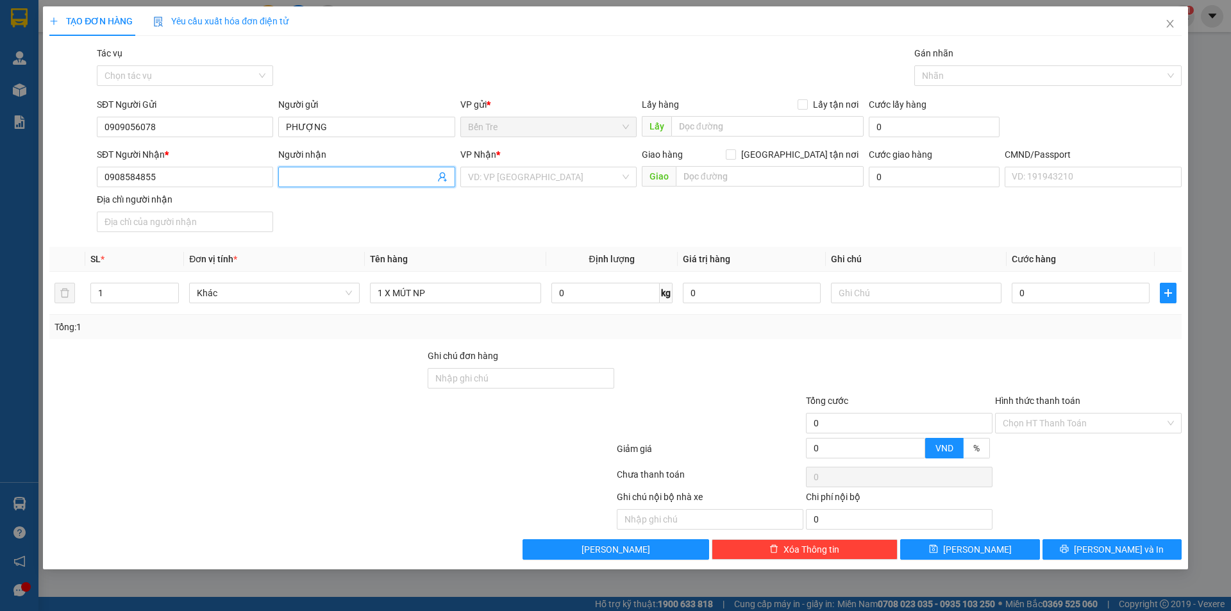
type input "D"
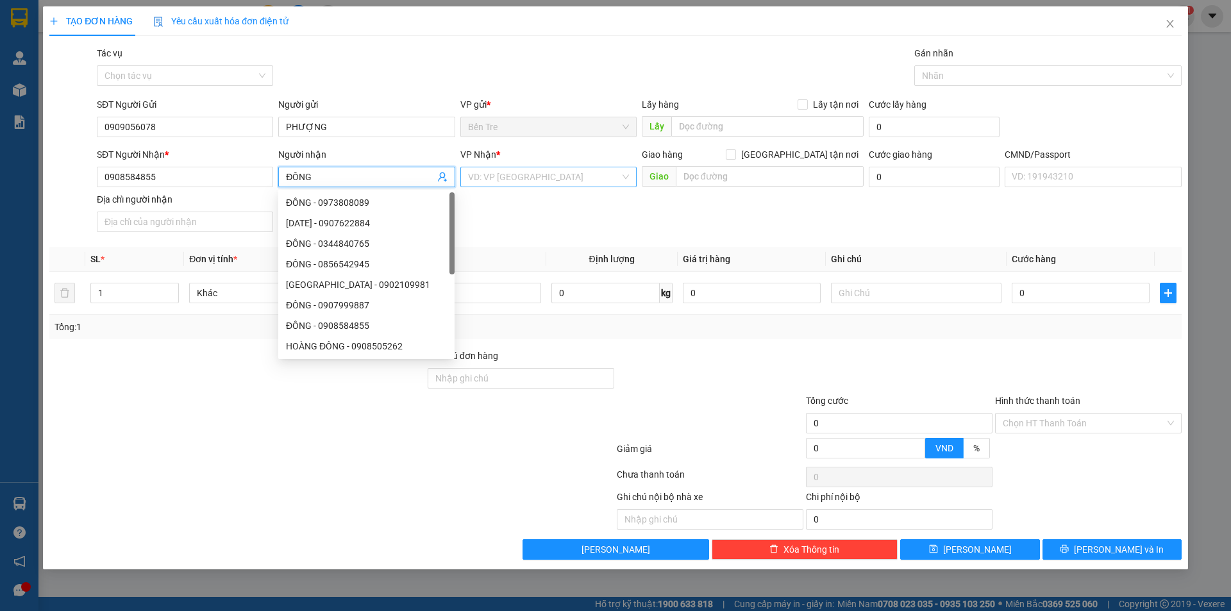
type input "ĐÔNG"
click at [518, 172] on input "search" at bounding box center [544, 176] width 152 height 19
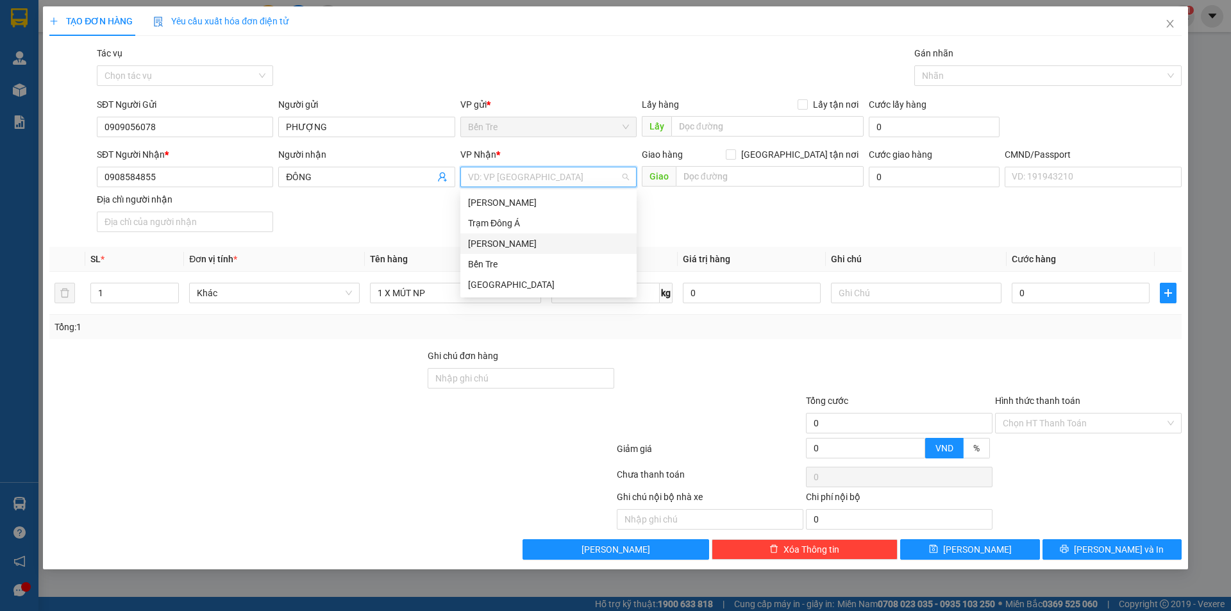
click at [513, 251] on div "[PERSON_NAME]" at bounding box center [548, 243] width 176 height 21
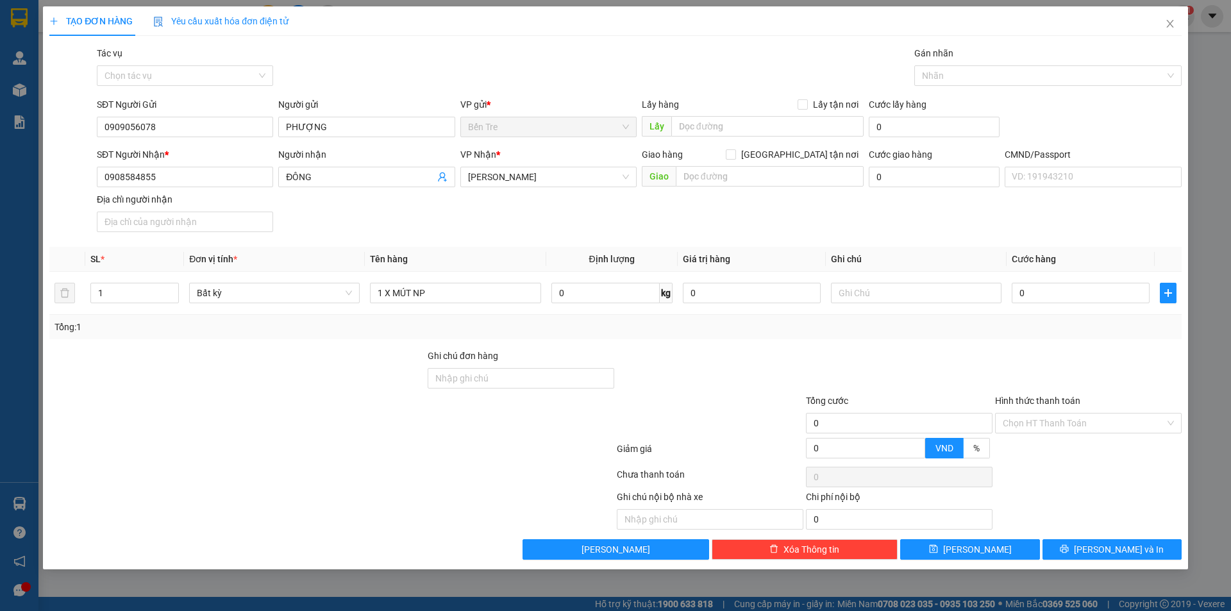
click at [746, 203] on div "SĐT Người Nhận * 0908584855 Người nhận ĐÔNG VP Nhận * [PERSON_NAME] Giao hàng […" at bounding box center [639, 192] width 1090 height 90
click at [897, 289] on input "text" at bounding box center [916, 293] width 171 height 21
type input "12H NHÂN"
click at [494, 298] on input "1 X MÚT NP" at bounding box center [455, 293] width 171 height 21
type input "1 X MÚT NP ( [GEOGRAPHIC_DATA] )"
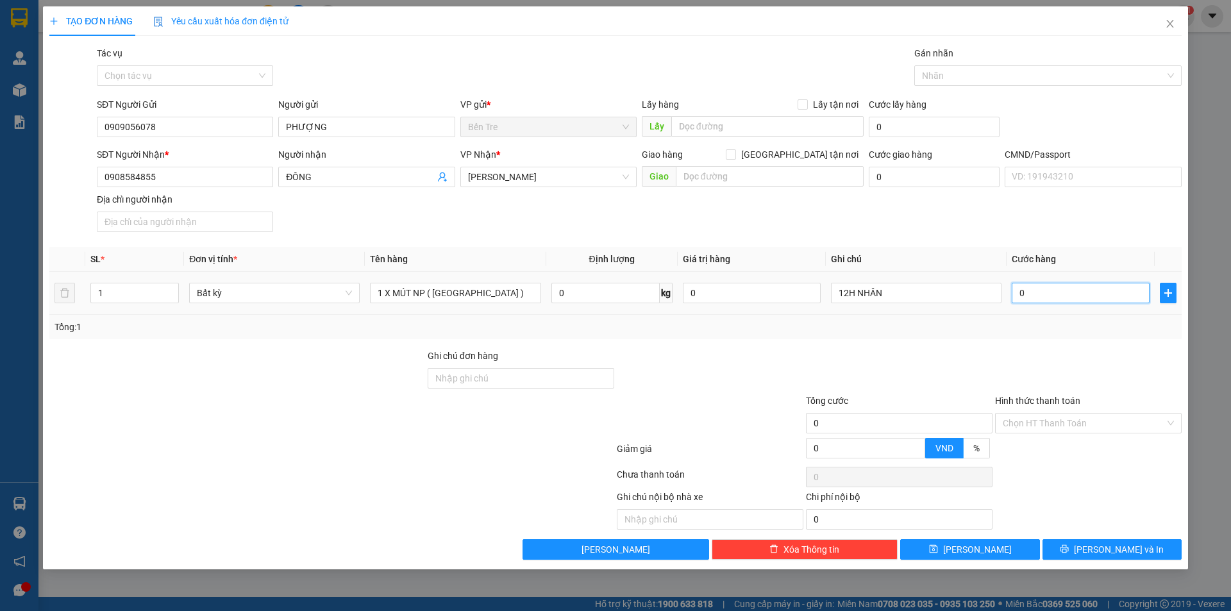
click at [1069, 291] on input "0" at bounding box center [1081, 293] width 138 height 21
type input "2"
type input "20"
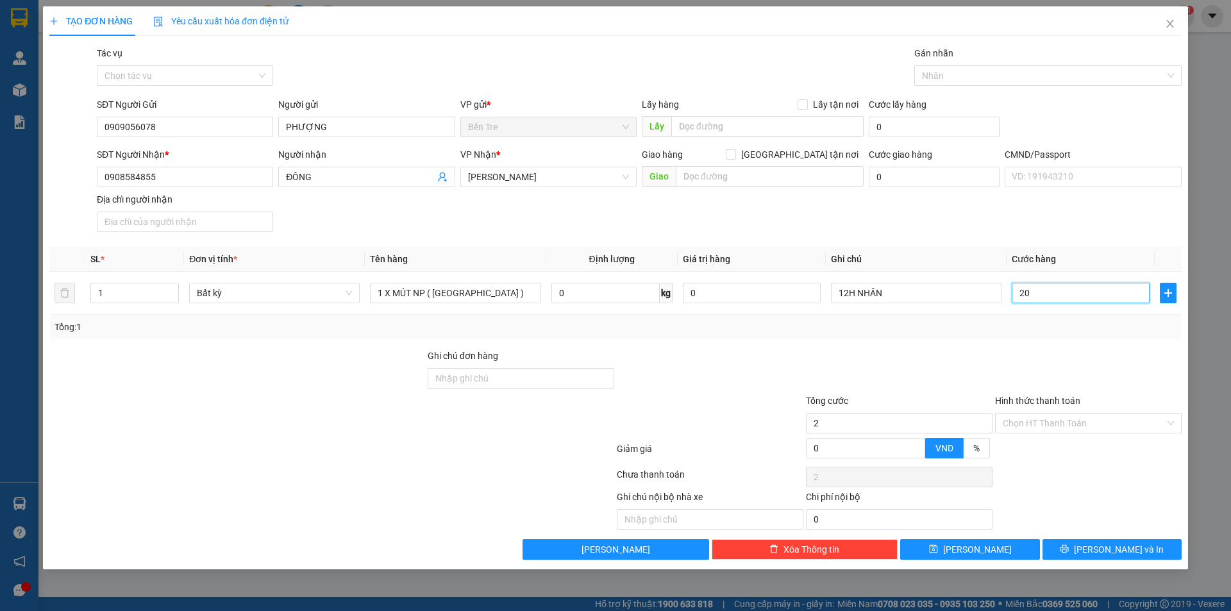
type input "20"
type input "20.000"
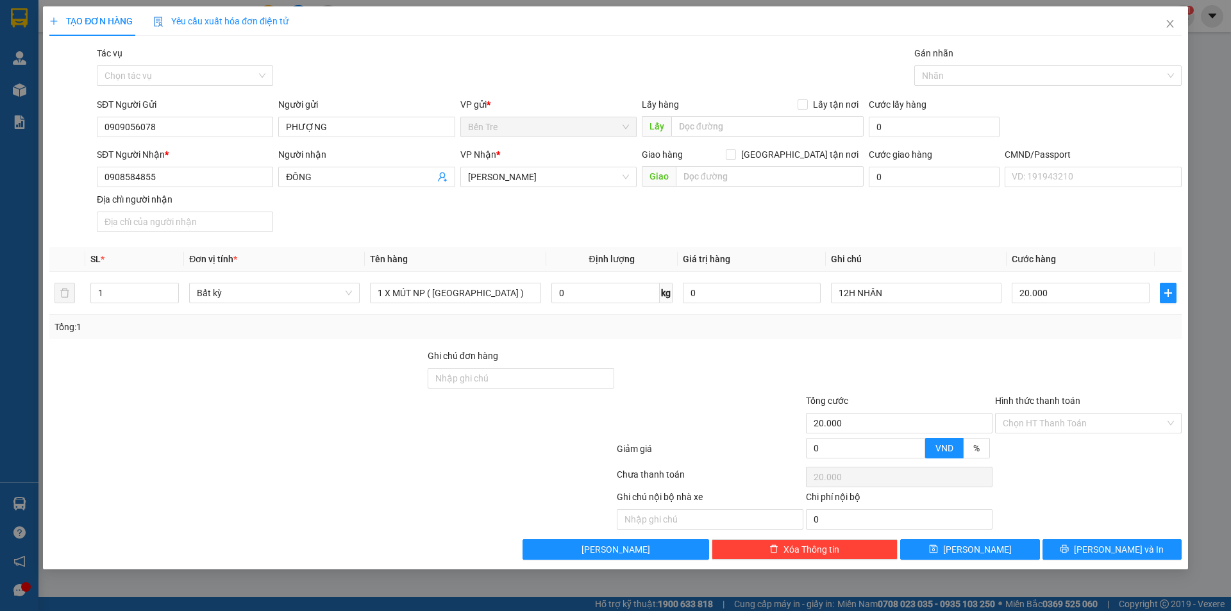
click at [989, 348] on div "Transit Pickup Surcharge Ids Transit Deliver Surcharge Ids Transit Deliver Surc…" at bounding box center [615, 303] width 1133 height 514
click at [1084, 550] on button "[PERSON_NAME] và In" at bounding box center [1112, 549] width 139 height 21
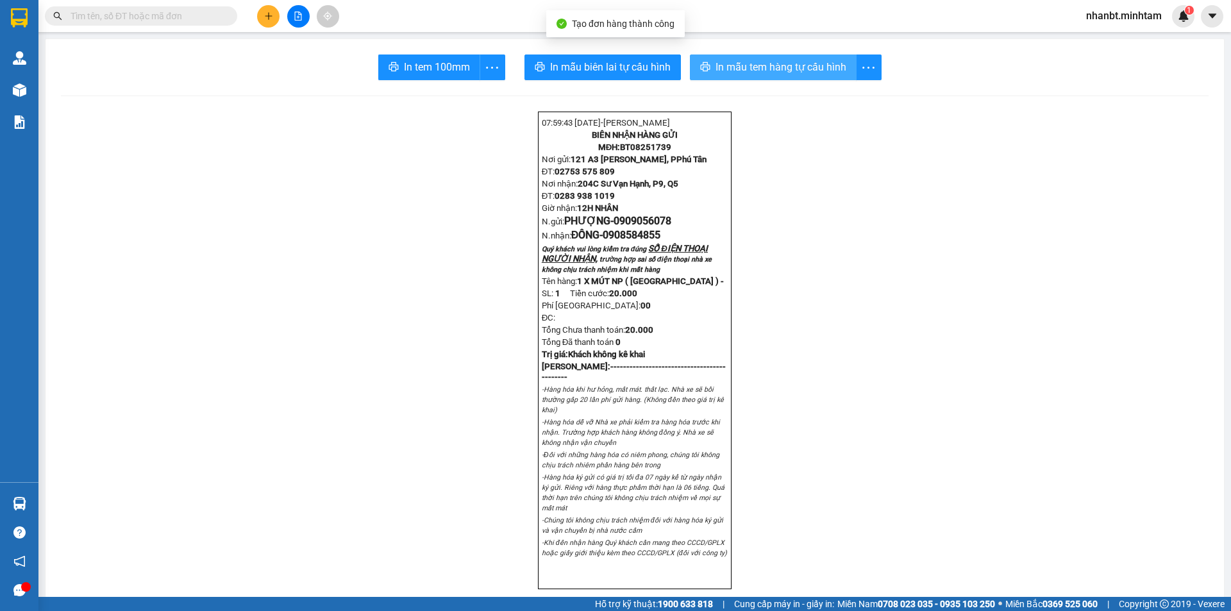
click at [779, 69] on span "In mẫu tem hàng tự cấu hình" at bounding box center [781, 67] width 131 height 16
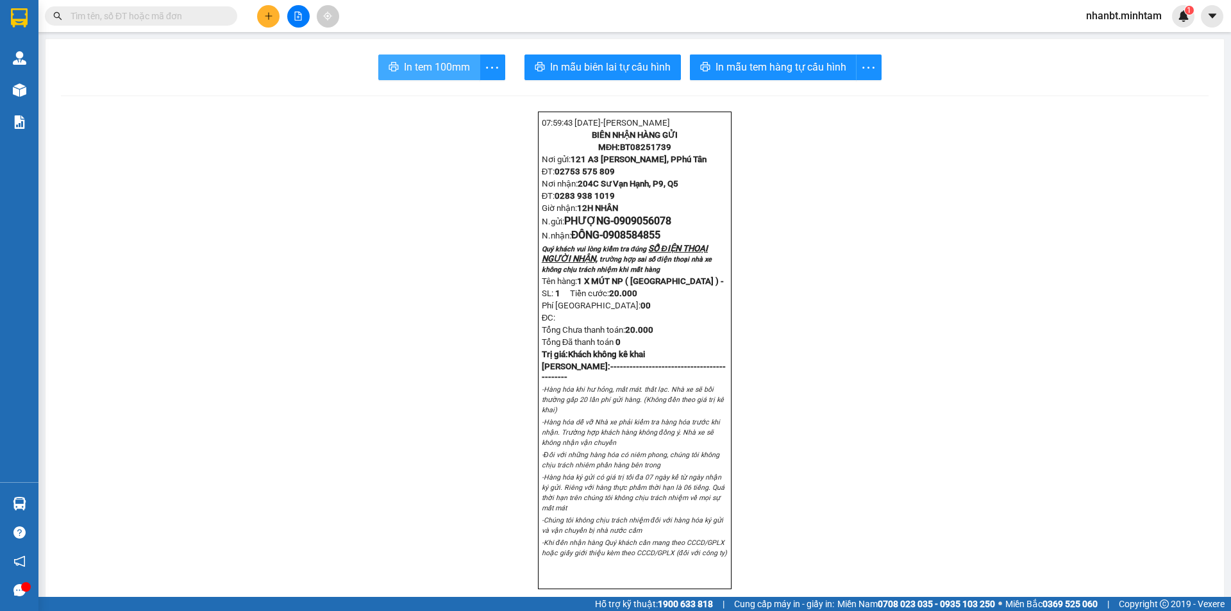
drag, startPoint x: 425, startPoint y: 74, endPoint x: 678, endPoint y: 185, distance: 277.4
click at [428, 72] on span "In tem 100mm" at bounding box center [437, 67] width 66 height 16
click at [117, 18] on input "text" at bounding box center [146, 16] width 151 height 14
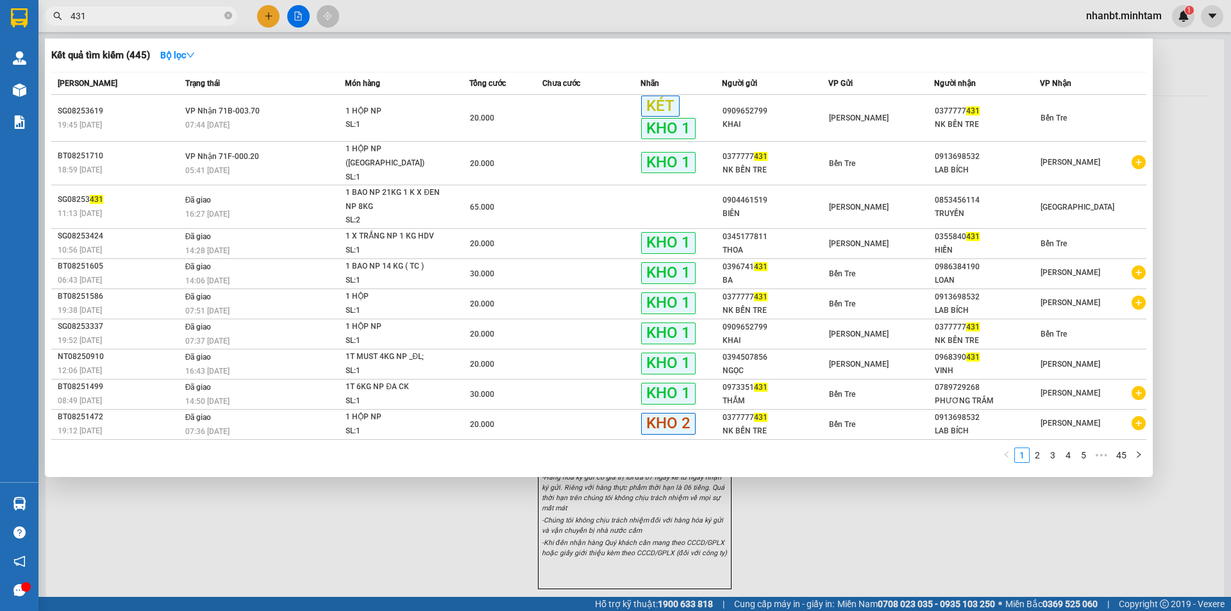
type input "431"
click at [269, 14] on div at bounding box center [615, 305] width 1231 height 611
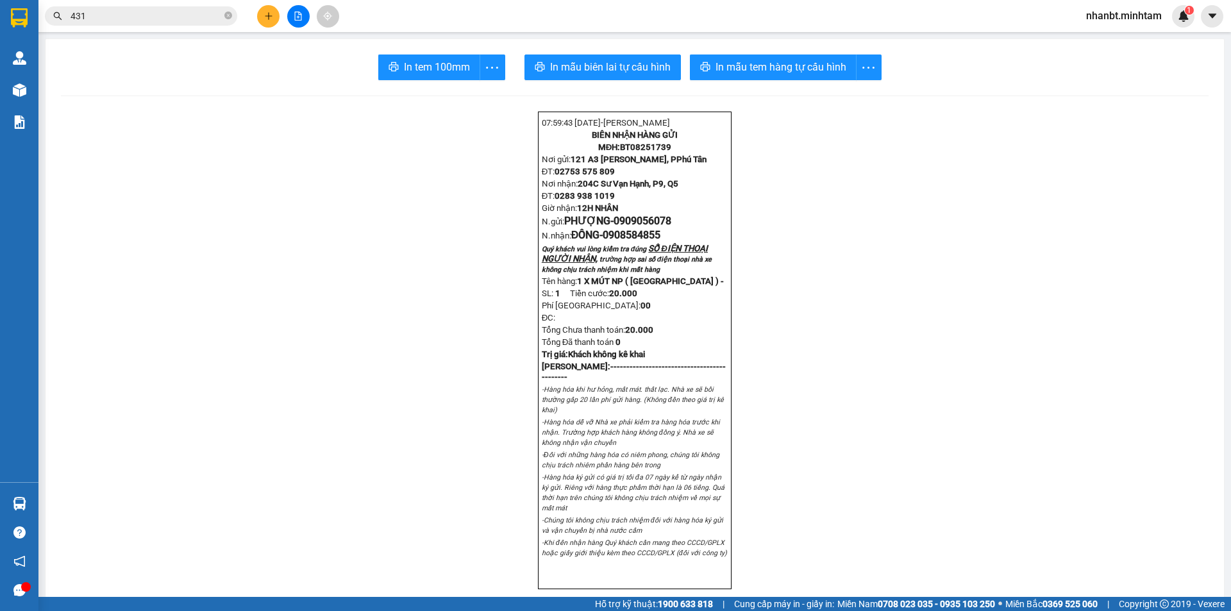
click at [273, 16] on button at bounding box center [268, 16] width 22 height 22
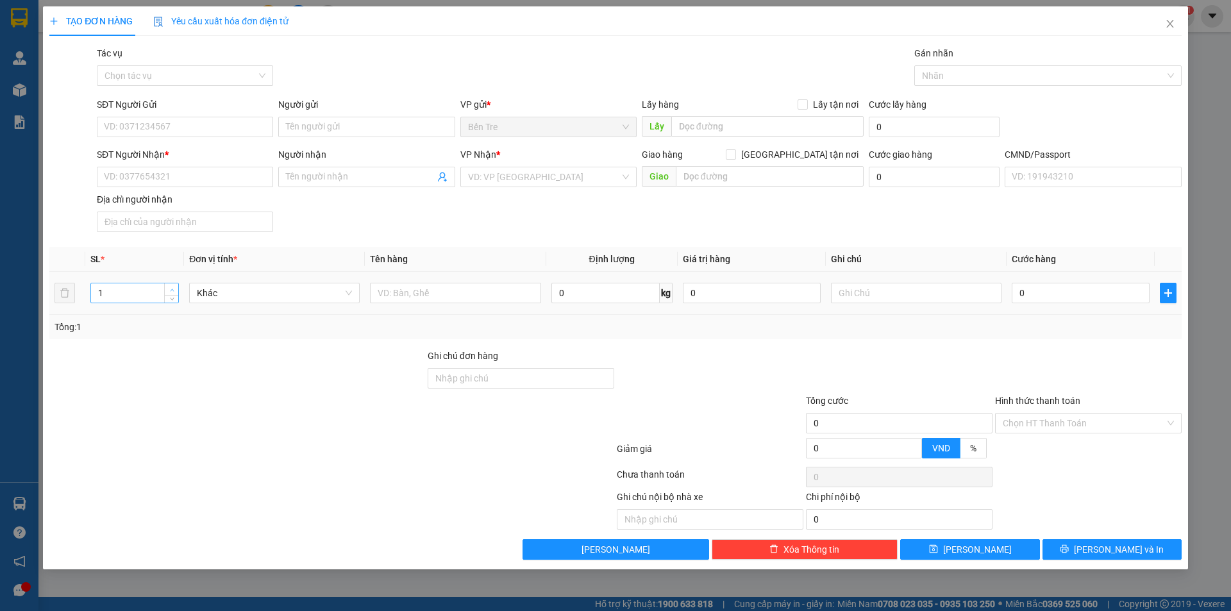
type input "2"
click at [166, 286] on span "Increase Value" at bounding box center [171, 289] width 14 height 12
click at [483, 292] on input "text" at bounding box center [455, 293] width 171 height 21
type input "2 BAO NP 29KG (TC)"
click at [144, 126] on input "SĐT Người Gửi" at bounding box center [185, 127] width 176 height 21
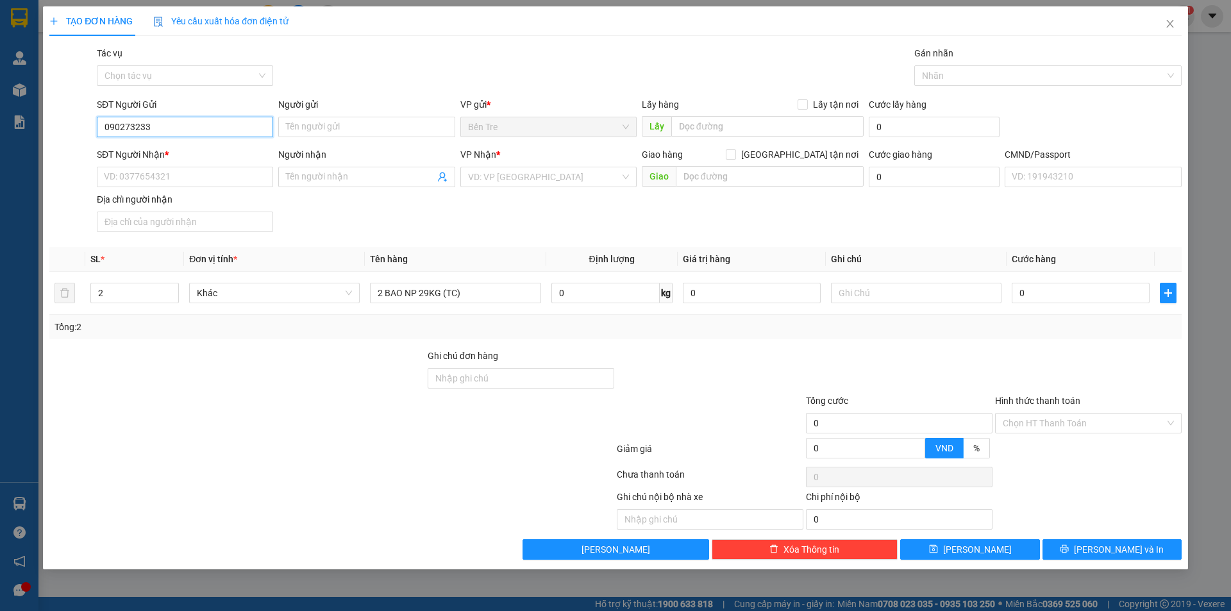
click at [207, 128] on input "090273233" at bounding box center [185, 127] width 176 height 21
click at [122, 126] on input "090273233" at bounding box center [185, 127] width 176 height 21
click at [184, 126] on input "09023373233" at bounding box center [185, 127] width 176 height 21
type input "0902332626"
click at [201, 153] on div "0902332626 - TÂM" at bounding box center [185, 153] width 161 height 14
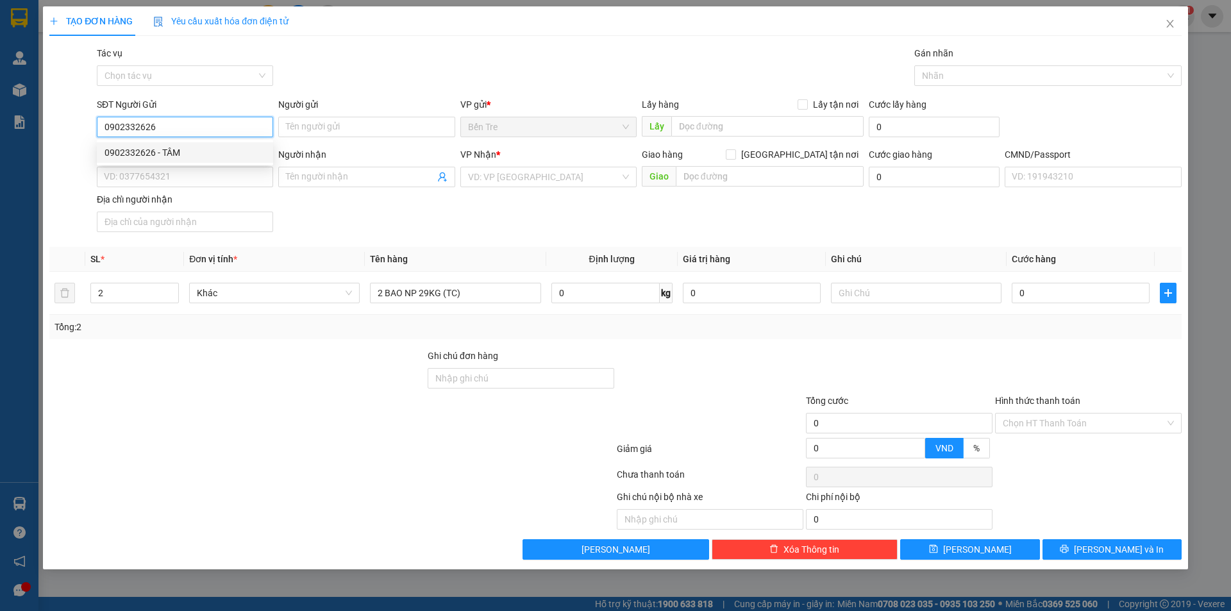
type input "TÂM"
type input "0902324999"
type input "HỒNG"
type input "0902332626"
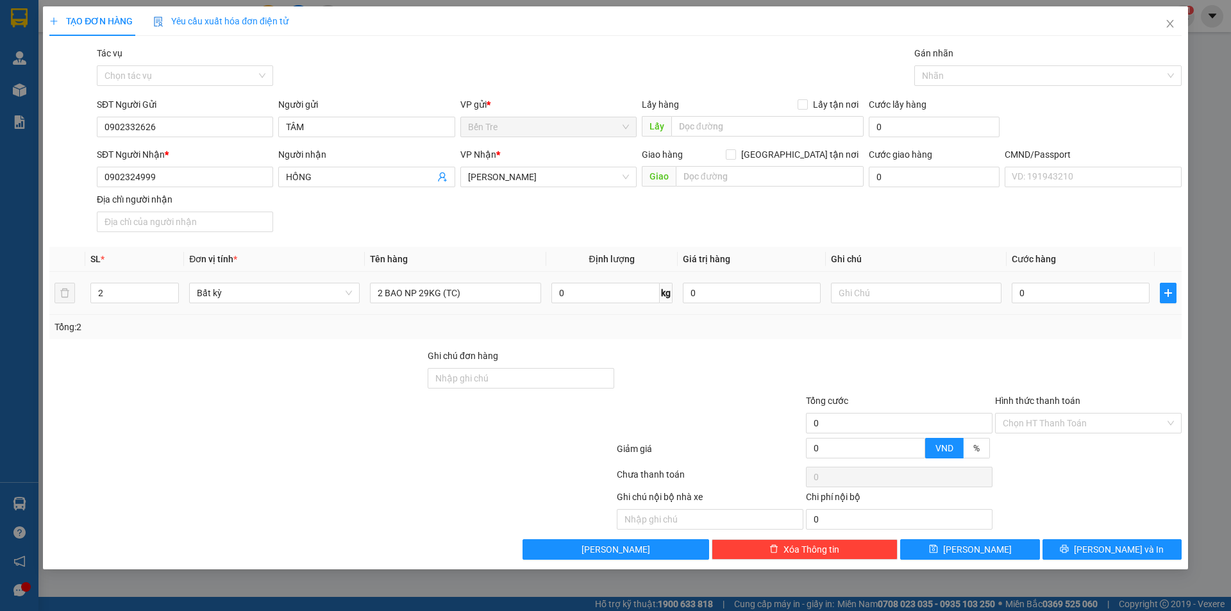
click at [678, 301] on td "0" at bounding box center [752, 293] width 148 height 43
click at [700, 296] on input "0" at bounding box center [752, 293] width 138 height 21
type input "500.000"
click at [747, 369] on div at bounding box center [710, 371] width 189 height 45
click at [907, 292] on input "text" at bounding box center [916, 293] width 171 height 21
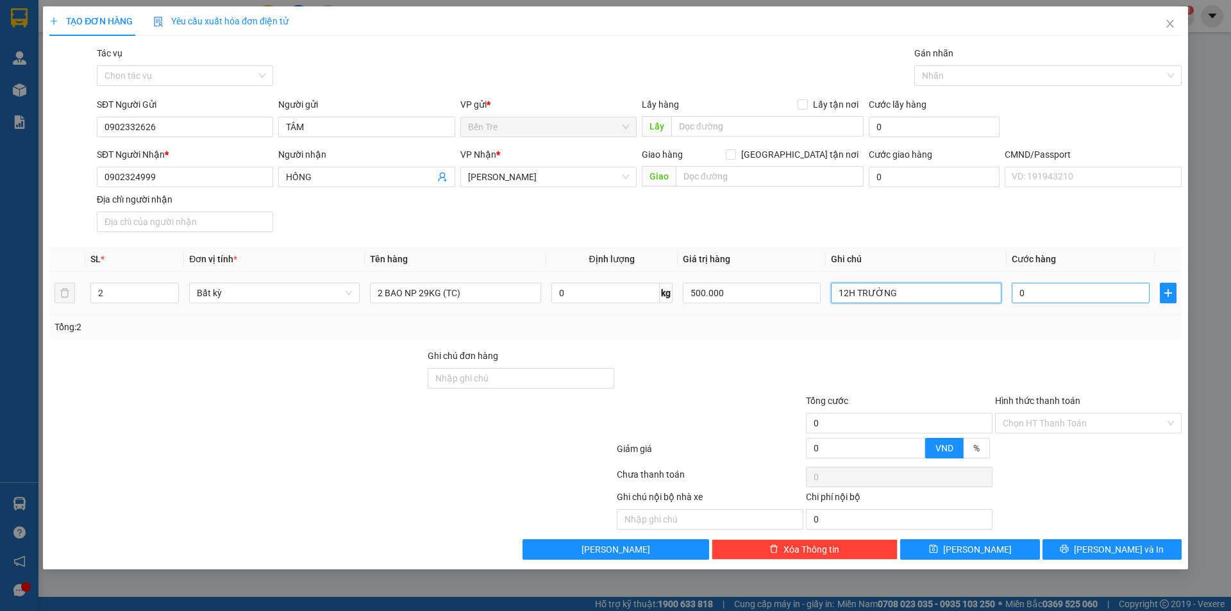
type input "12H TRƯỜNG"
click at [1046, 299] on input "0" at bounding box center [1081, 293] width 138 height 21
type input "9"
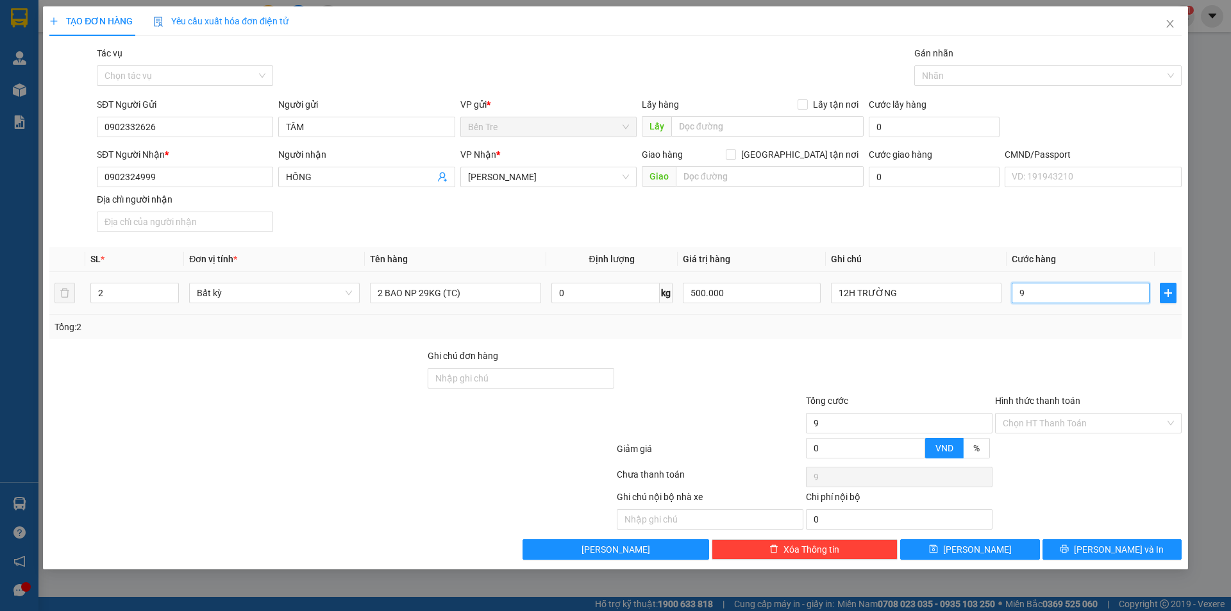
type input "90"
type input "90.000"
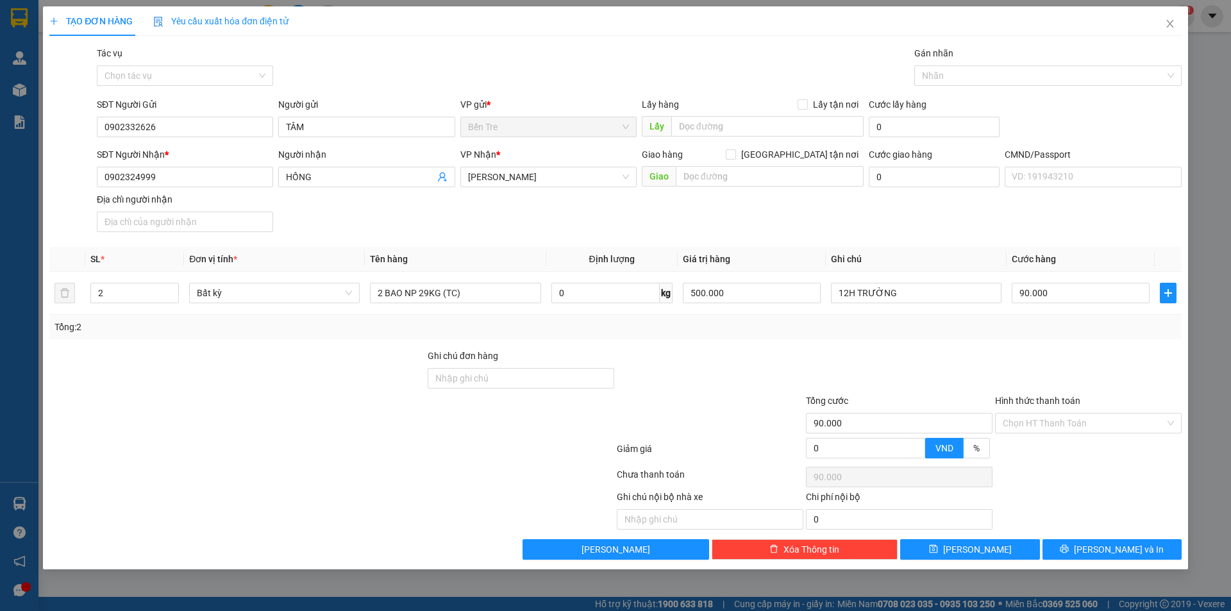
click at [1102, 352] on div at bounding box center [1088, 371] width 189 height 45
click at [1067, 432] on input "Hình thức thanh toán" at bounding box center [1084, 423] width 162 height 19
click at [1061, 452] on div "Tại văn phòng" at bounding box center [1088, 449] width 171 height 14
type input "0"
click at [1069, 552] on icon "printer" at bounding box center [1064, 548] width 9 height 9
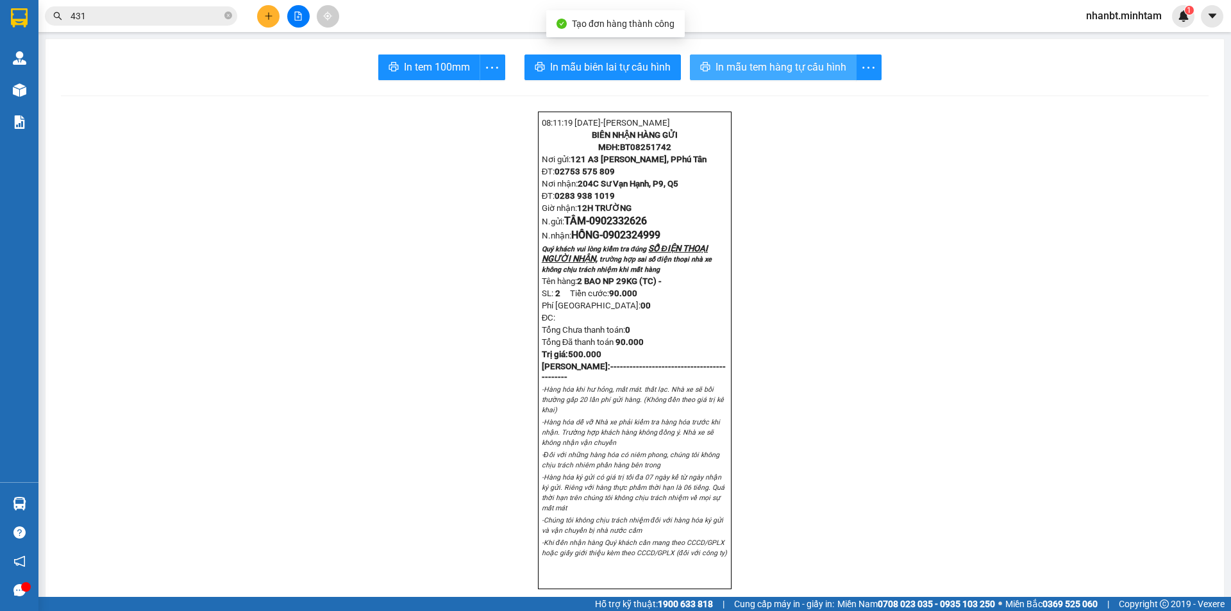
click at [731, 65] on span "In mẫu tem hàng tự cấu hình" at bounding box center [781, 67] width 131 height 16
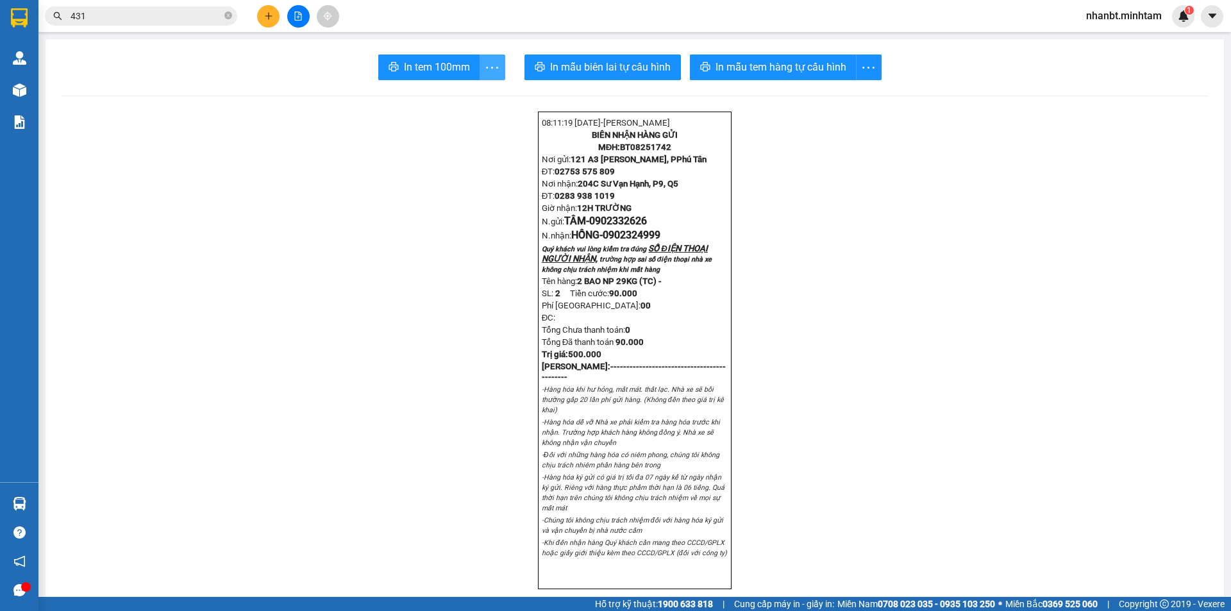
click at [484, 73] on icon "more" at bounding box center [492, 68] width 16 height 16
click at [471, 88] on div "In tem 100mm theo số lượng (2)" at bounding box center [428, 95] width 128 height 14
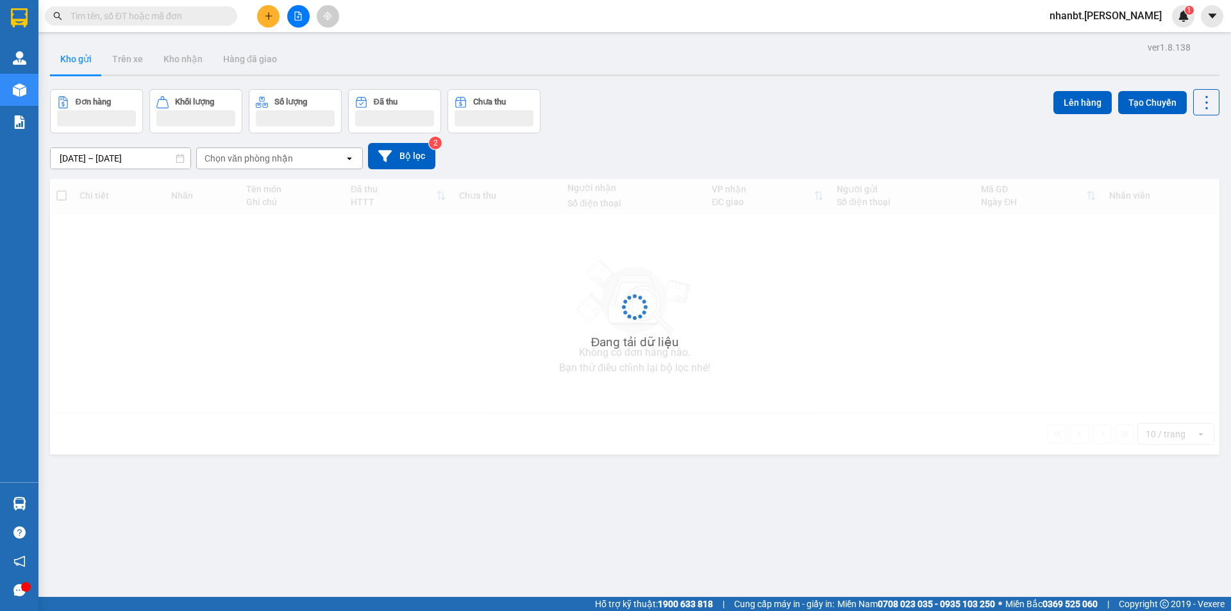
click at [187, 21] on input "text" at bounding box center [146, 16] width 151 height 14
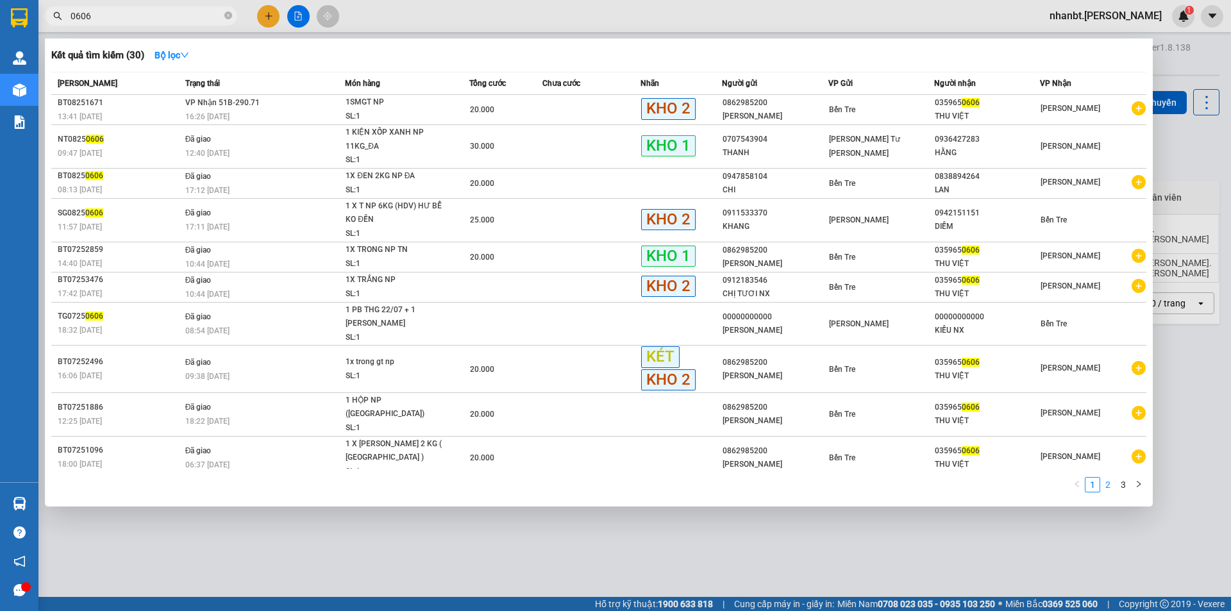
click at [1110, 478] on link "2" at bounding box center [1108, 485] width 14 height 14
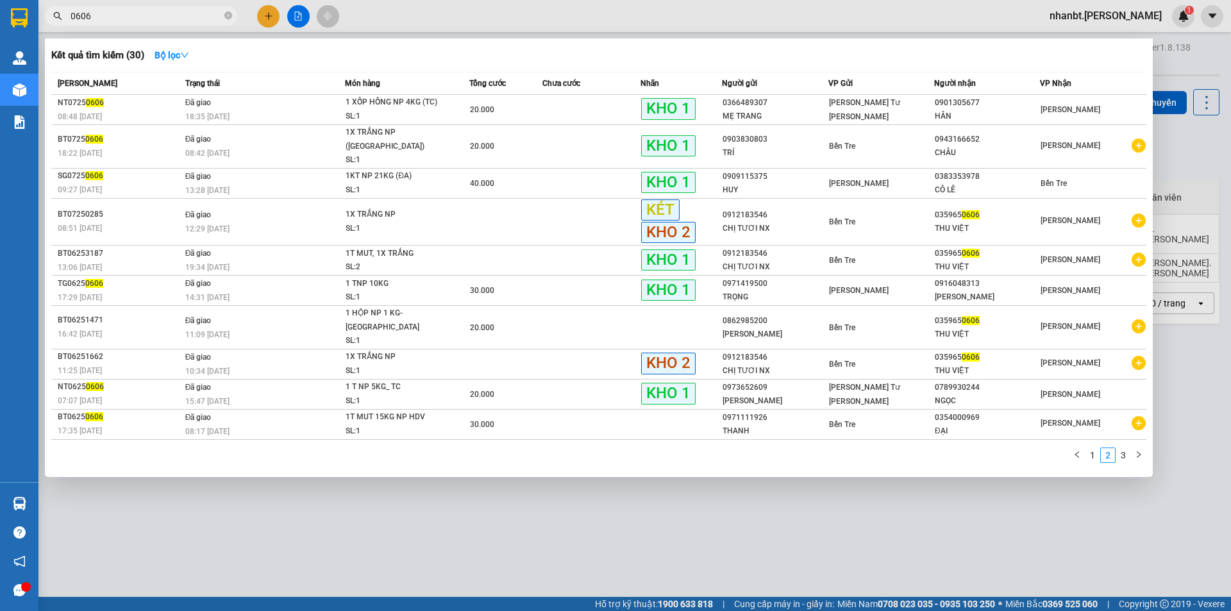
click at [77, 18] on input "0606" at bounding box center [146, 16] width 151 height 14
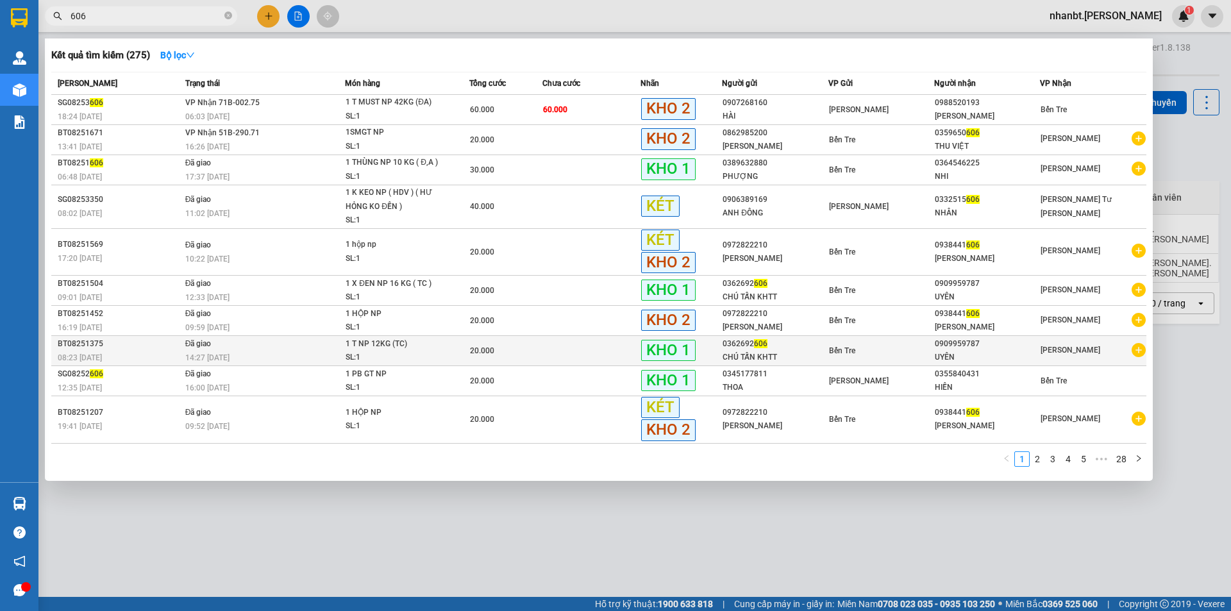
type input "606"
click at [743, 358] on div "CHÚ TẤN KHTT" at bounding box center [775, 357] width 105 height 13
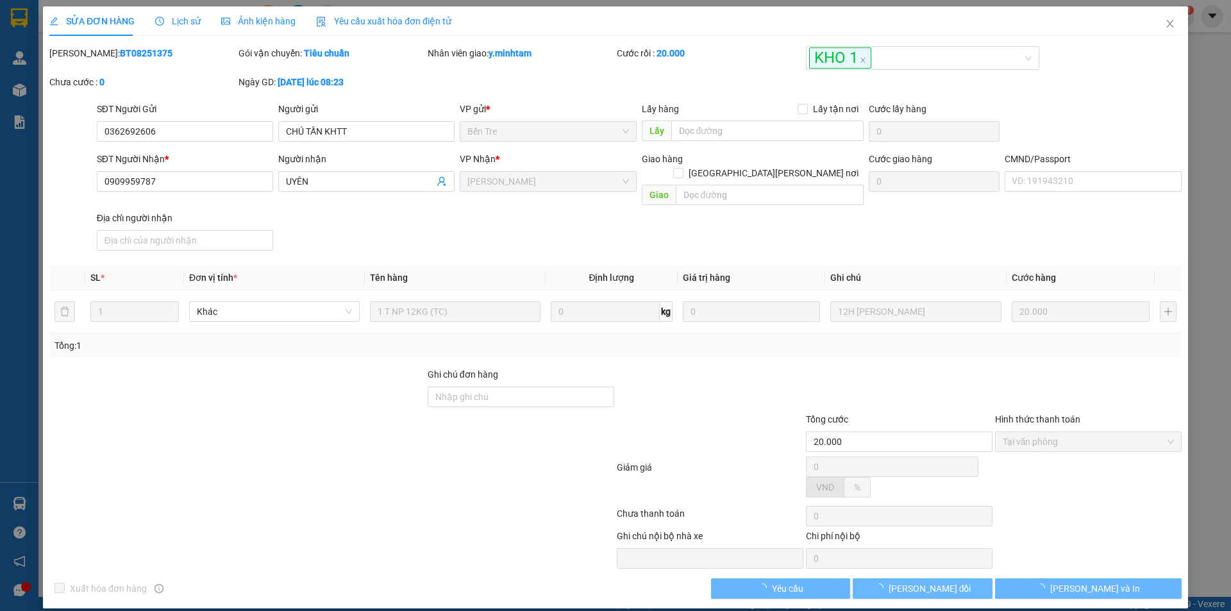
type input "0362692606"
type input "CHÚ TẤN KHTT"
type input "0909959787"
type input "UYÊN"
type input "20.000"
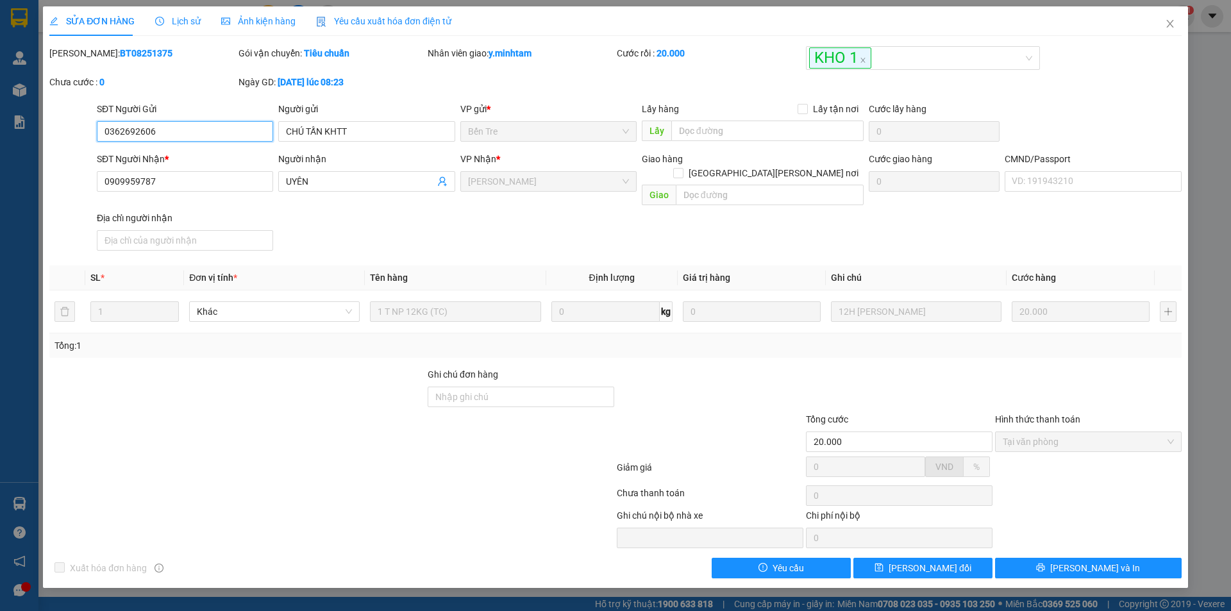
click at [185, 128] on input "0362692606" at bounding box center [185, 131] width 176 height 21
